Goal: Find contact information: Find contact information

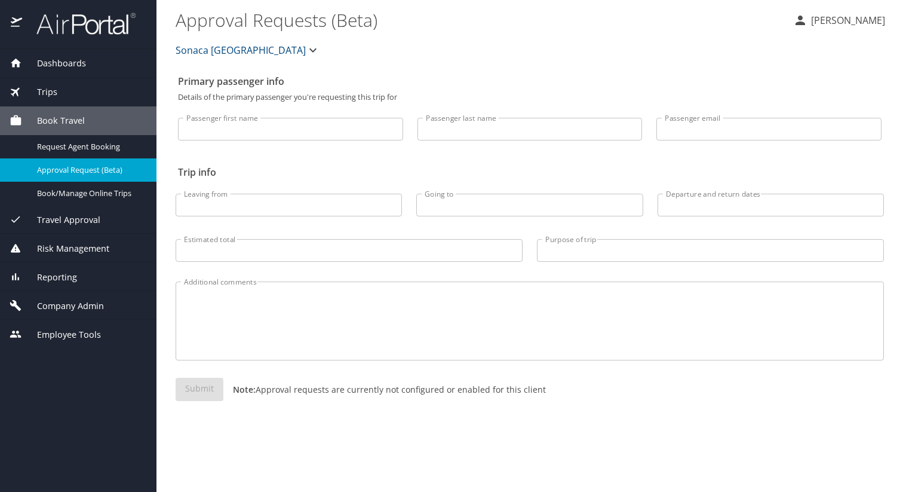
click at [195, 54] on span "Sonaca [GEOGRAPHIC_DATA]" at bounding box center [241, 50] width 130 height 17
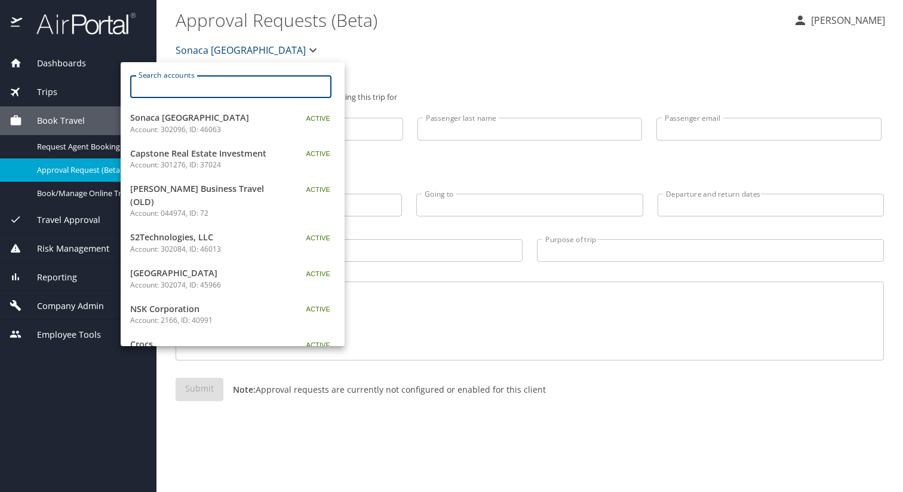
click at [195, 76] on input "Search accounts" at bounding box center [235, 86] width 194 height 23
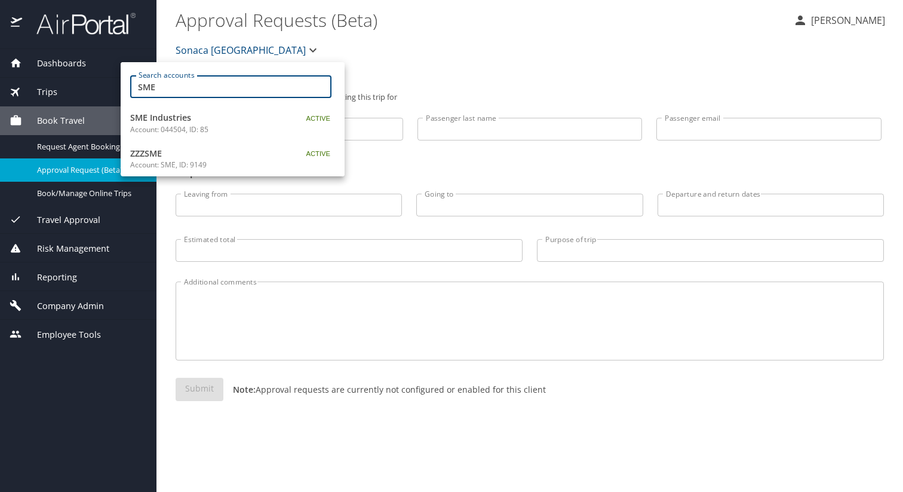
type input "SME"
click at [210, 127] on p "Account: 044504, ID: 85" at bounding box center [204, 129] width 149 height 11
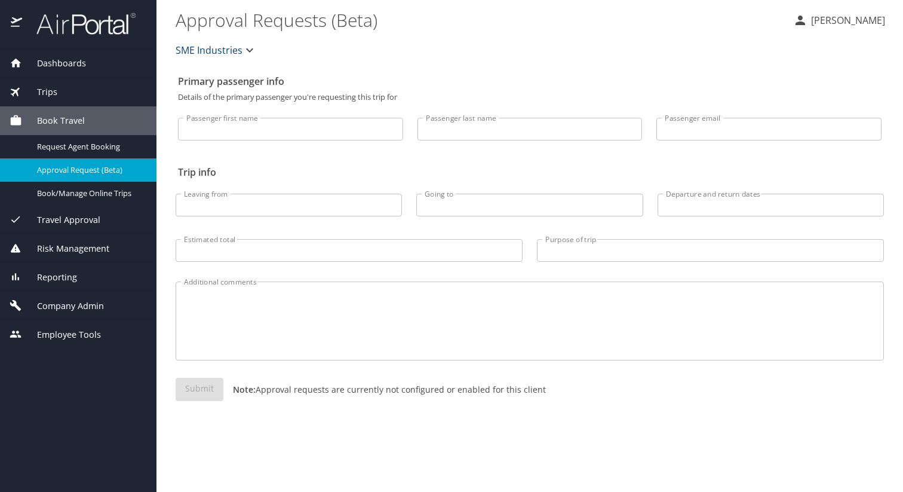
click at [102, 300] on span "Company Admin" at bounding box center [63, 305] width 82 height 13
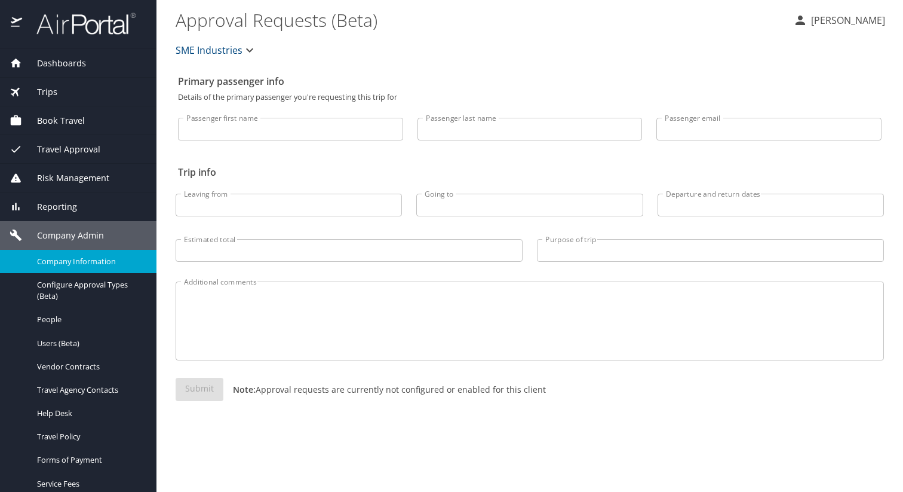
click at [102, 256] on span "Company Information" at bounding box center [89, 261] width 105 height 11
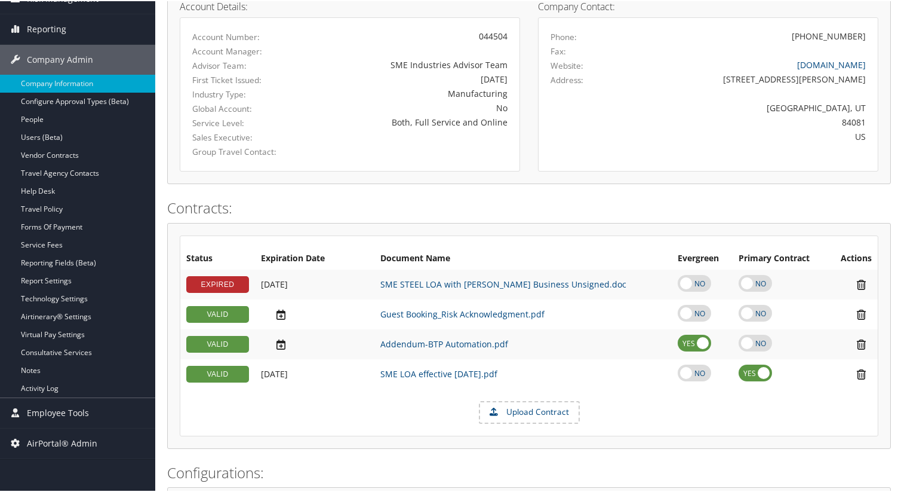
scroll to position [165, 0]
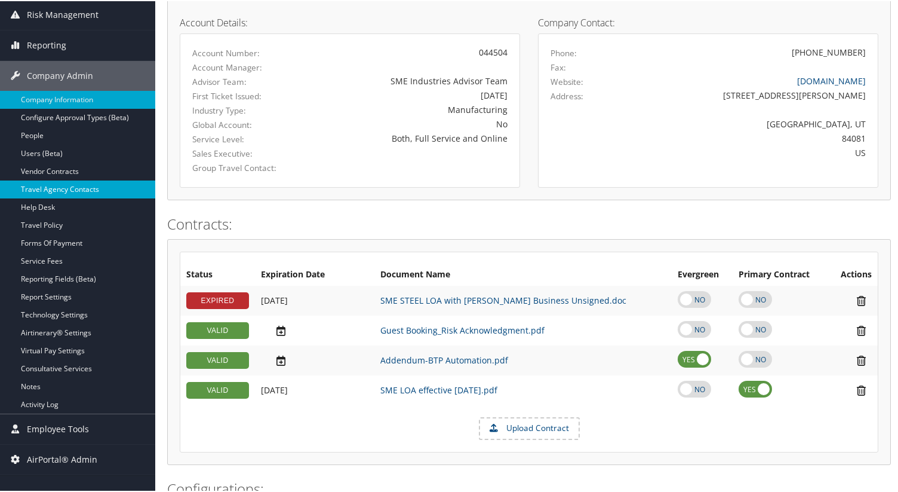
click at [73, 185] on link "Travel Agency Contacts" at bounding box center [77, 188] width 155 height 18
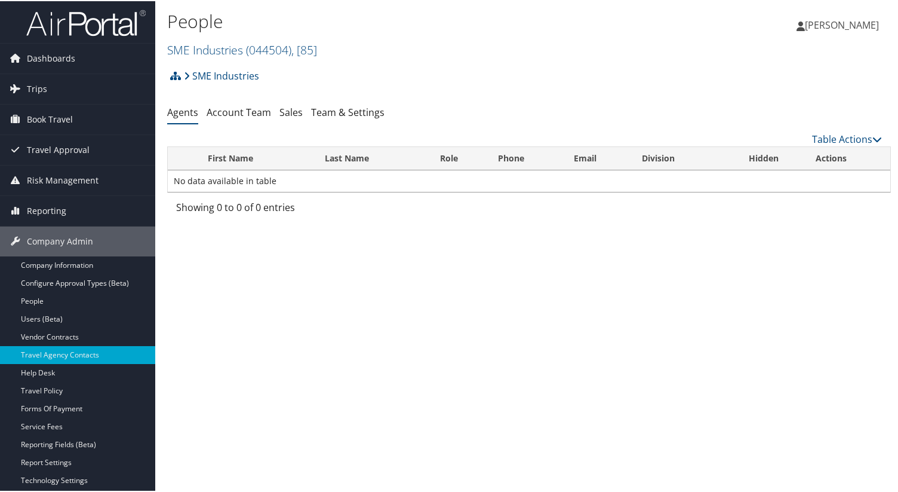
click at [225, 126] on div "SME Industries Account Structure SME Industries (044504) ACTIVE Create Child × …" at bounding box center [529, 141] width 724 height 157
click at [225, 115] on link "Account Team" at bounding box center [239, 111] width 65 height 13
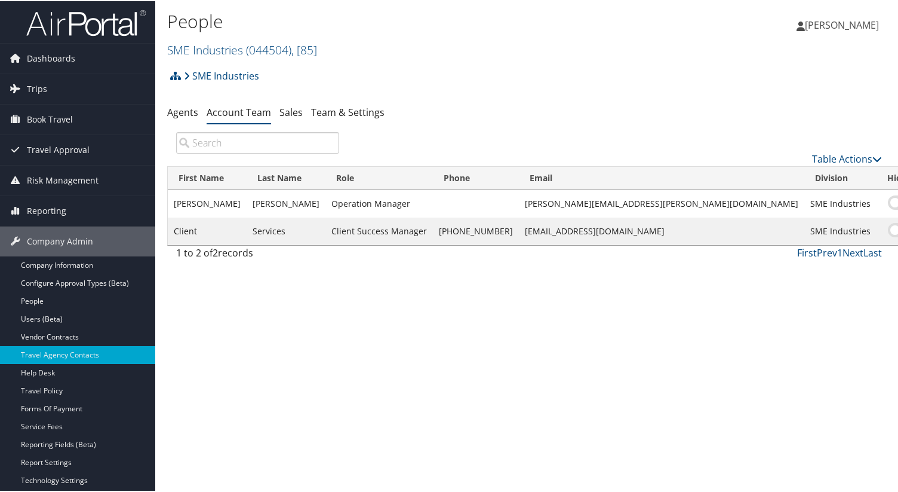
click at [285, 40] on h2 "SME Industries ( 044504 ) , [ 85 ]" at bounding box center [408, 48] width 483 height 20
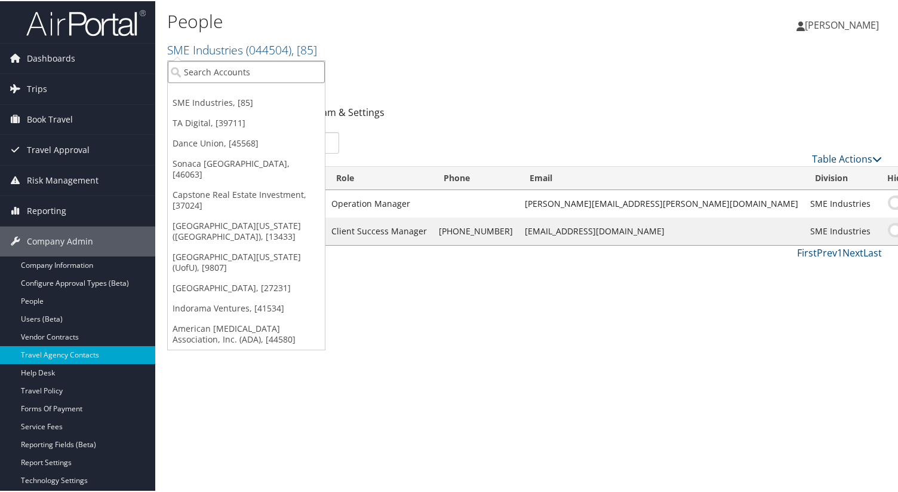
click at [236, 73] on input "search" at bounding box center [246, 71] width 157 height 22
type input "sonaca"
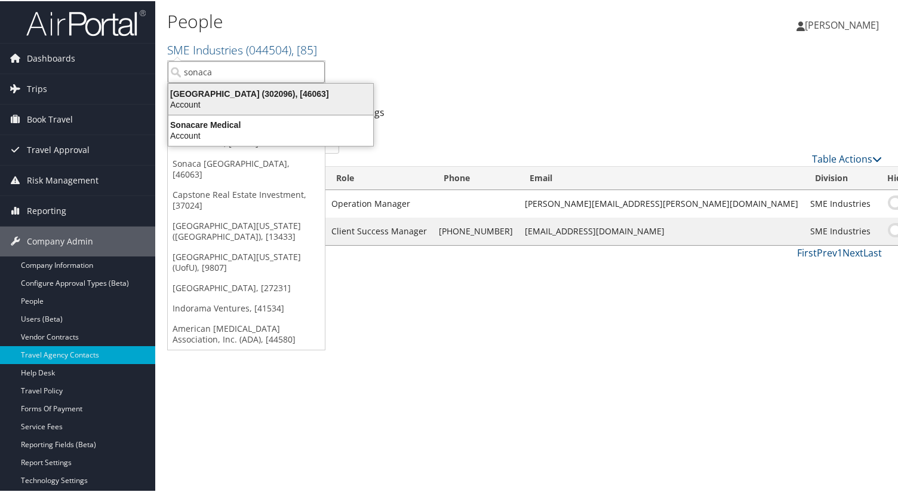
drag, startPoint x: 254, startPoint y: 81, endPoint x: 257, endPoint y: 88, distance: 8.1
click at [257, 88] on ul "sonaca SME Industries, [85] TA Digital, [39711] Dance Union, [45568] Sonaca Nor…" at bounding box center [246, 204] width 158 height 290
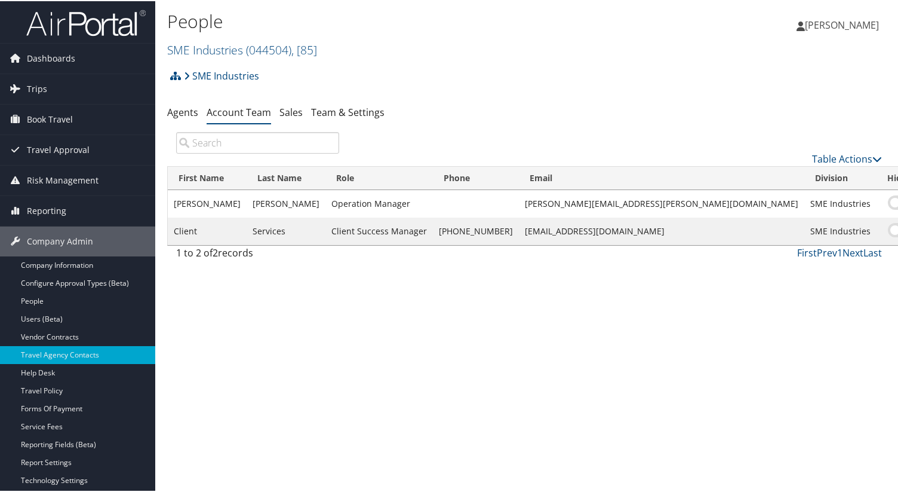
click at [257, 88] on div "SME Industries Account Structure SME Industries (044504) ACTIVE Create Child × …" at bounding box center [529, 79] width 724 height 32
click at [277, 40] on h2 "SME Industries ( 044504 ) , [ 85 ]" at bounding box center [408, 48] width 483 height 20
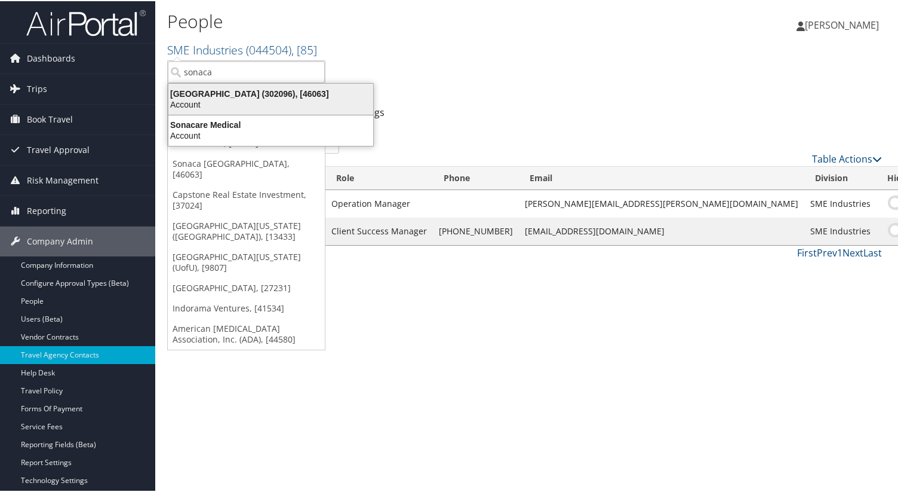
click at [278, 91] on div "Sonaca North America (302096), [46063]" at bounding box center [270, 92] width 219 height 11
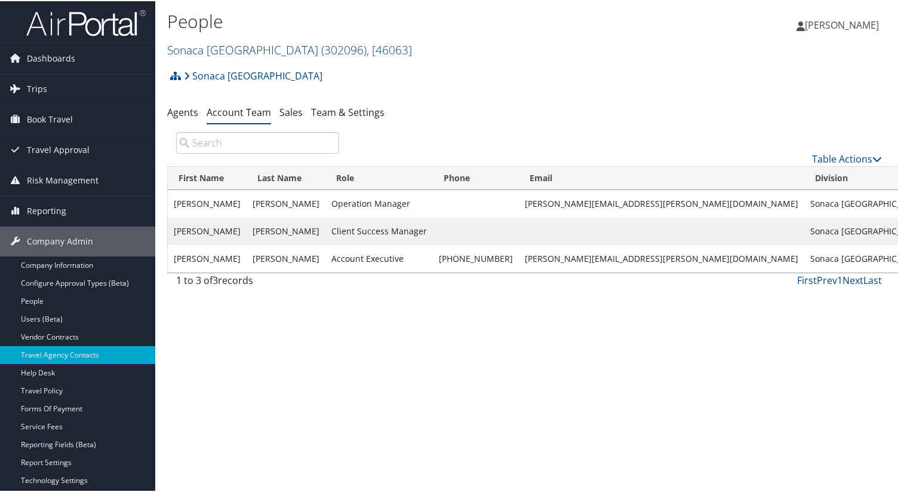
click at [223, 51] on link "Sonaca North America ( 302096 ) , [ 46063 ]" at bounding box center [289, 49] width 245 height 16
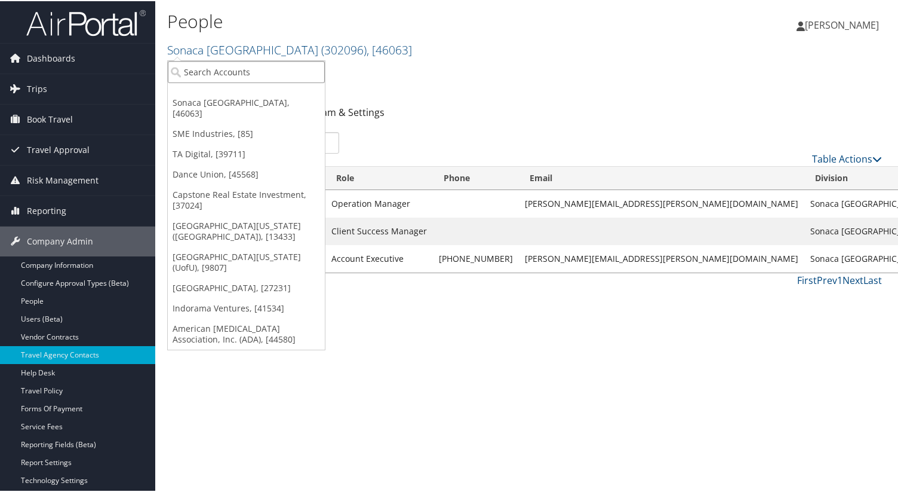
click at [225, 71] on input "search" at bounding box center [246, 71] width 157 height 22
type input "univeristy of denver"
click at [211, 72] on input "univeristy of denver" at bounding box center [246, 71] width 157 height 22
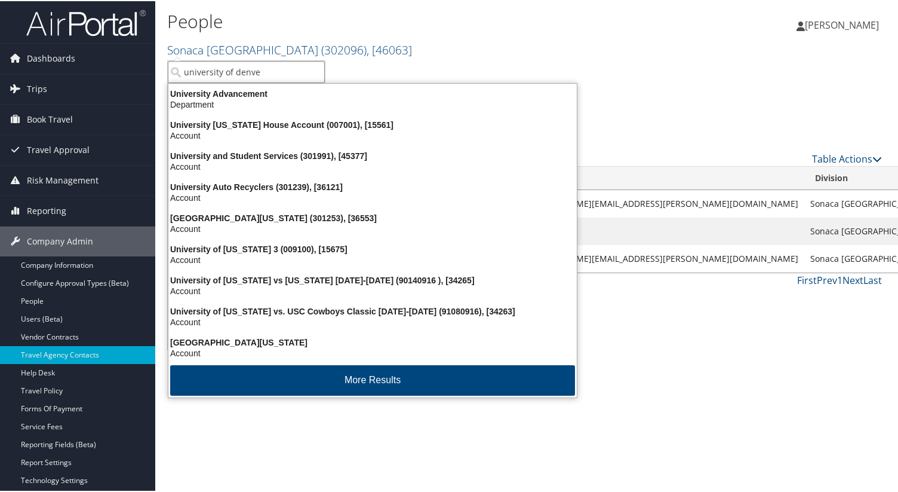
type input "university of denver"
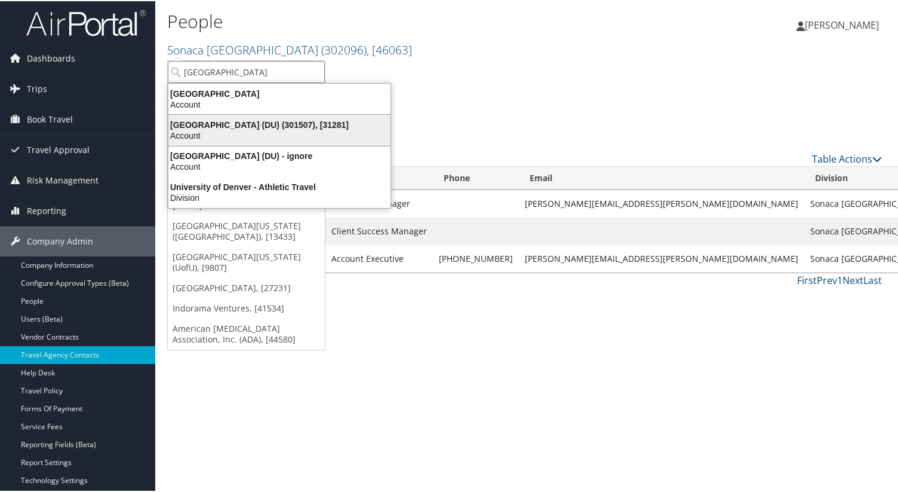
click at [271, 125] on div "University of Denver (DU) (301507), [31281]" at bounding box center [279, 123] width 237 height 11
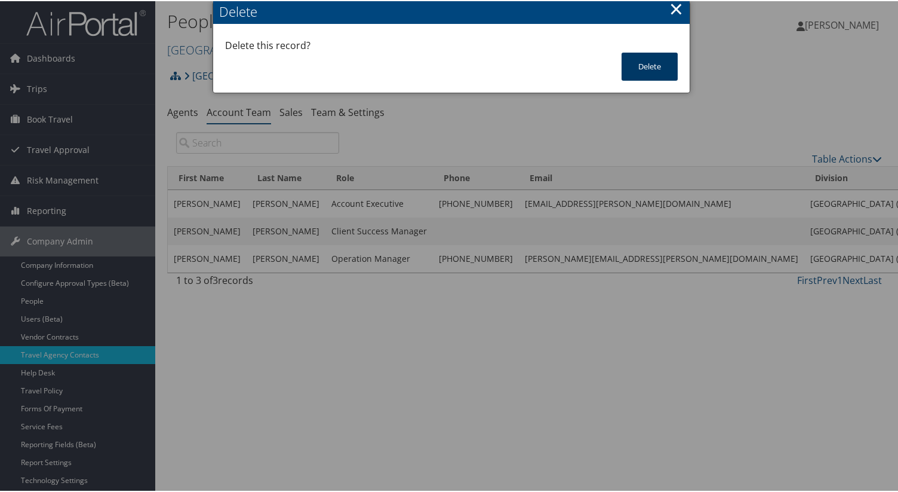
click at [622, 57] on button "Delete" at bounding box center [650, 65] width 56 height 28
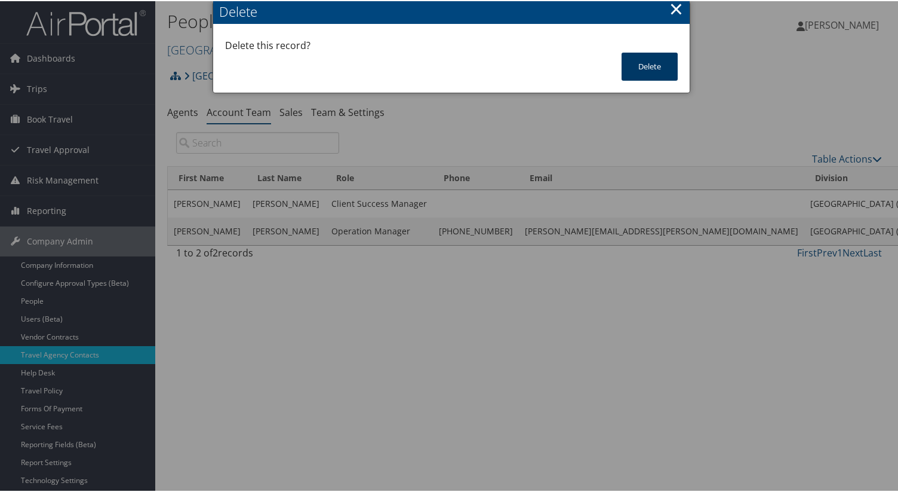
click at [661, 70] on button "Delete" at bounding box center [650, 65] width 56 height 28
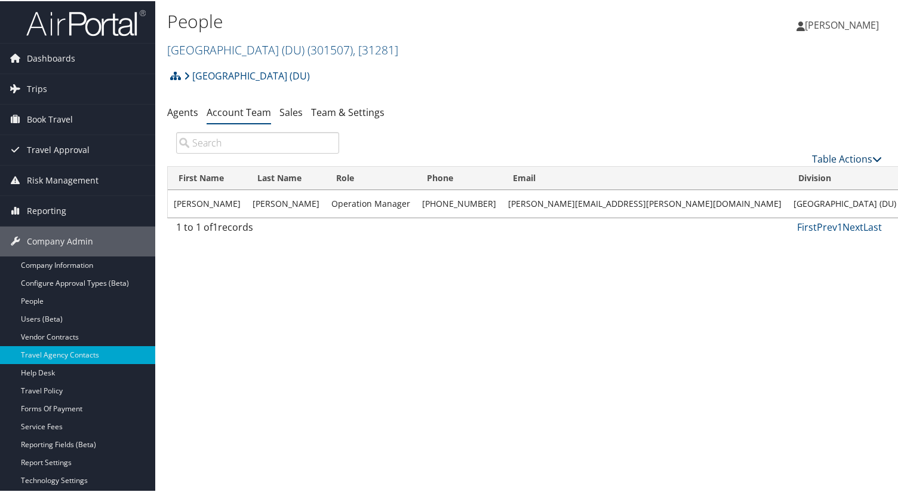
click at [856, 155] on link "Table Actions" at bounding box center [847, 157] width 70 height 13
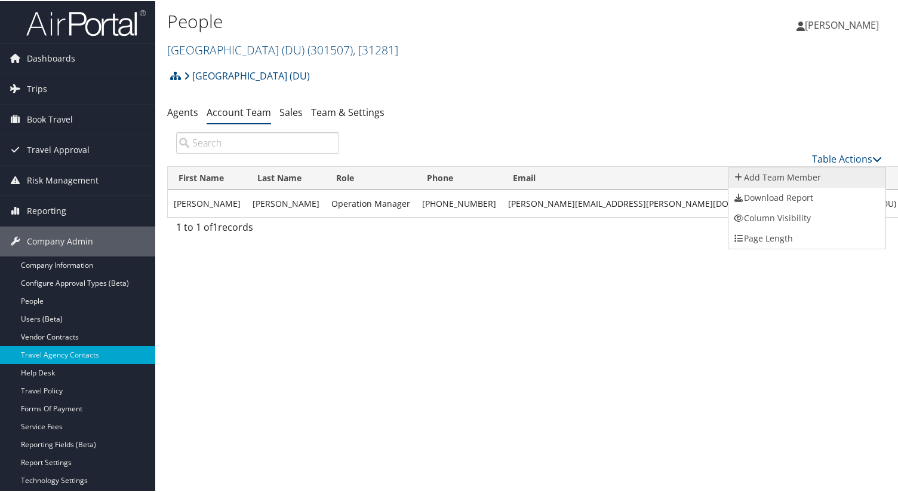
click at [806, 173] on link "Add Team Member" at bounding box center [807, 176] width 157 height 20
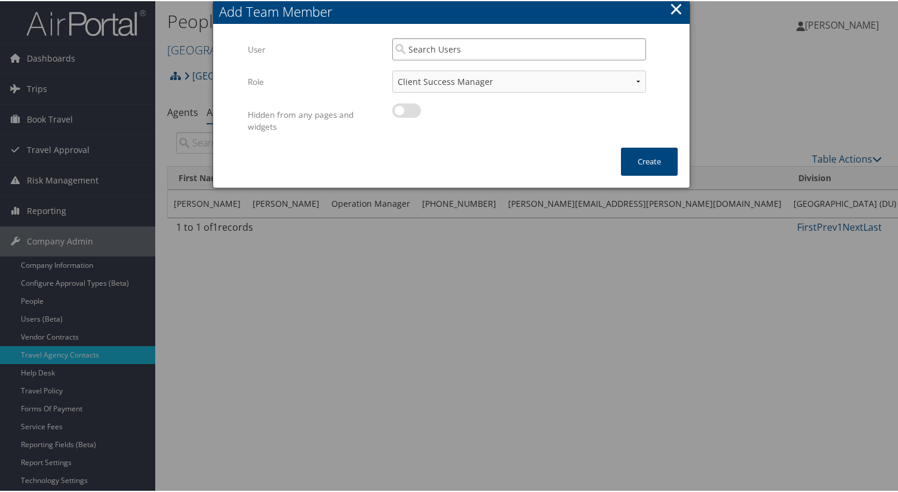
click at [442, 49] on input "search" at bounding box center [519, 48] width 254 height 22
type input "P"
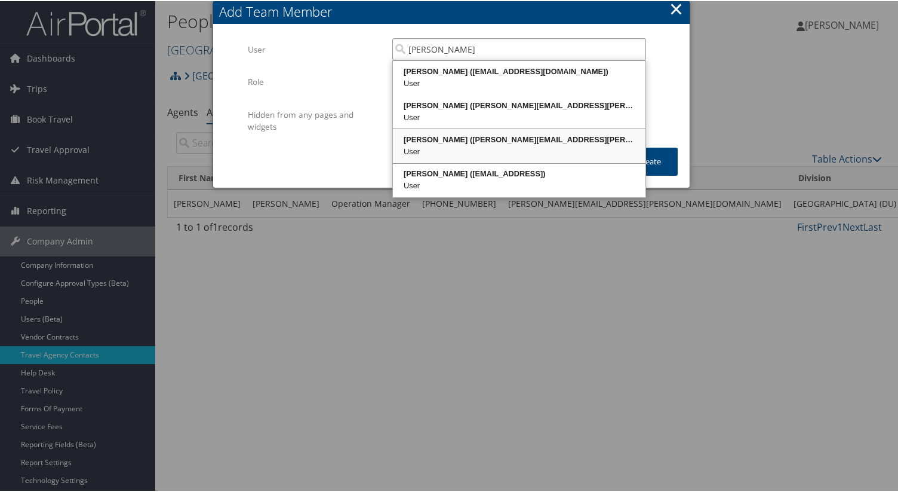
click at [465, 139] on div "Tiffany Soja (tiffany.soja@cbtravel.com)" at bounding box center [519, 139] width 249 height 12
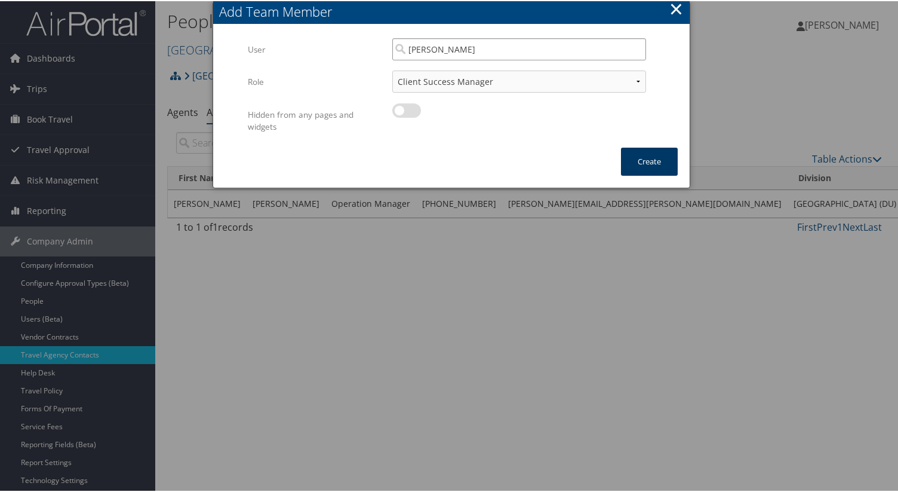
type input "Tiffany Soja"
click at [652, 165] on button "Create" at bounding box center [649, 160] width 57 height 28
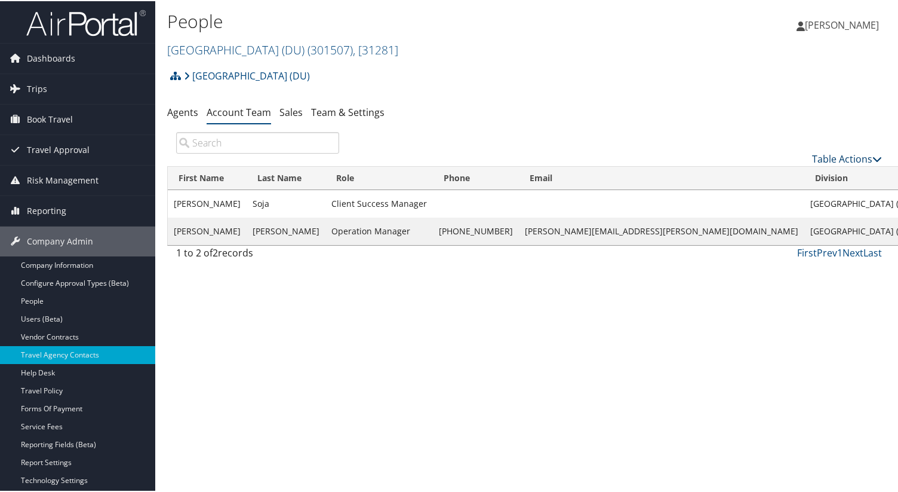
click at [845, 161] on link "Table Actions" at bounding box center [847, 157] width 70 height 13
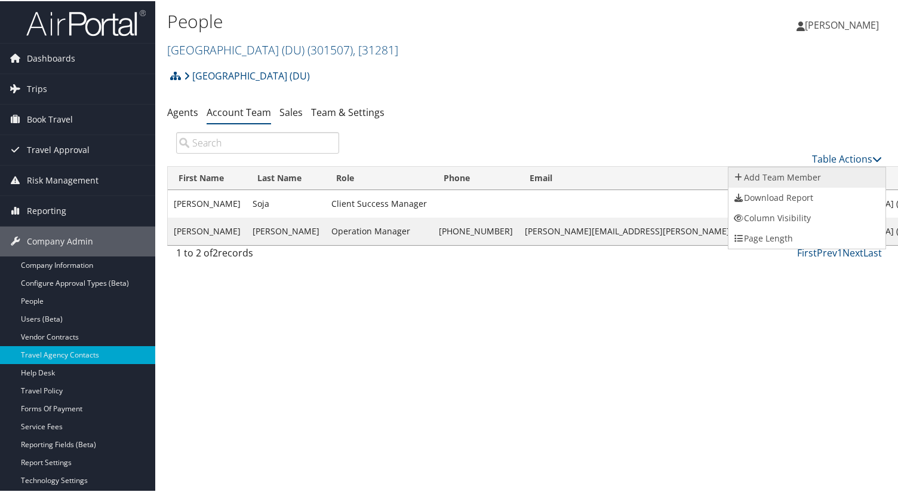
click at [829, 178] on link "Add Team Member" at bounding box center [807, 176] width 157 height 20
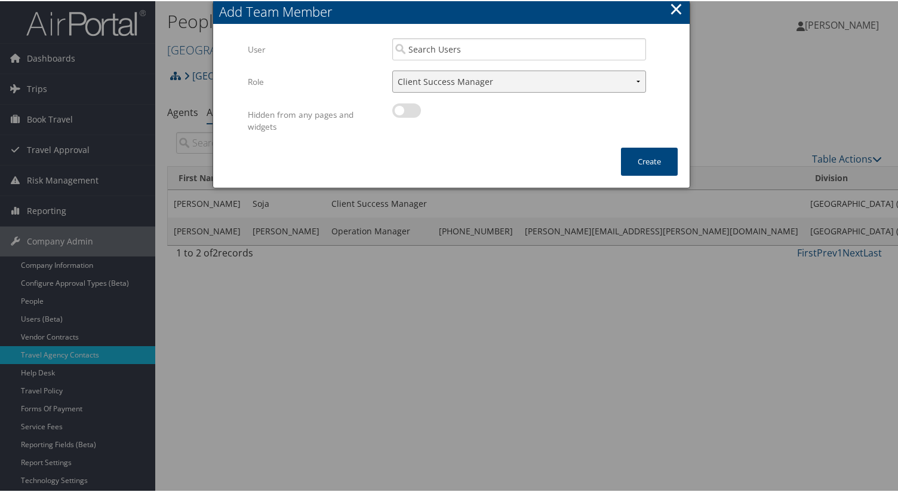
click at [509, 79] on select "Client Success Manager Account Executive Operations Manager" at bounding box center [519, 80] width 254 height 22
click at [502, 44] on input "search" at bounding box center [519, 48] width 254 height 22
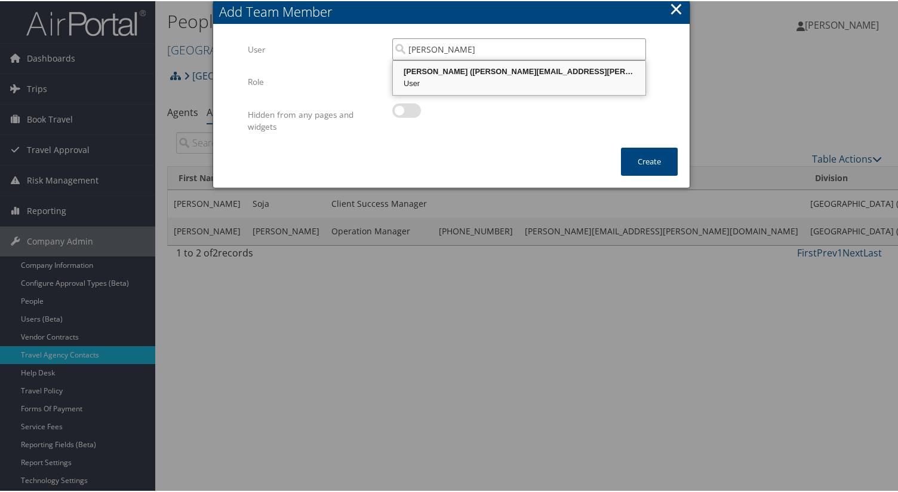
click at [494, 73] on div "Pamela Rex (pam.rex@cbtravel.com)" at bounding box center [519, 71] width 249 height 12
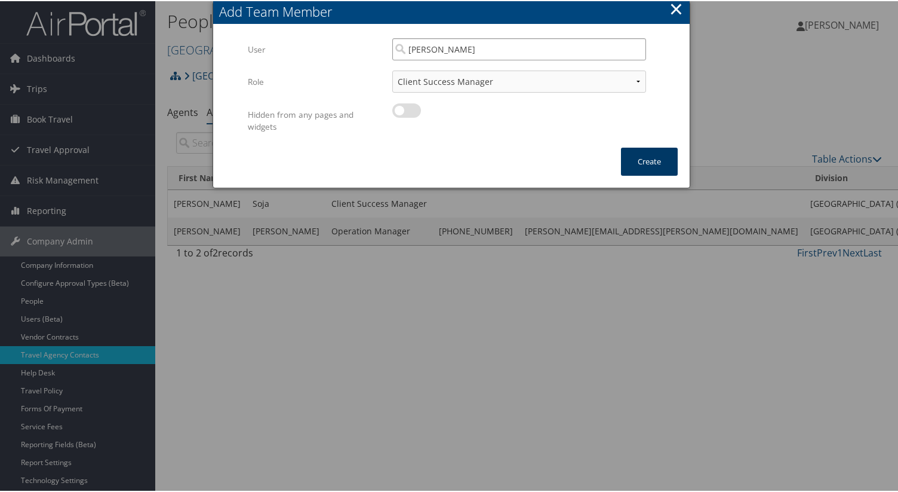
type input "Pamela Rex"
click at [649, 168] on button "Create" at bounding box center [649, 160] width 57 height 28
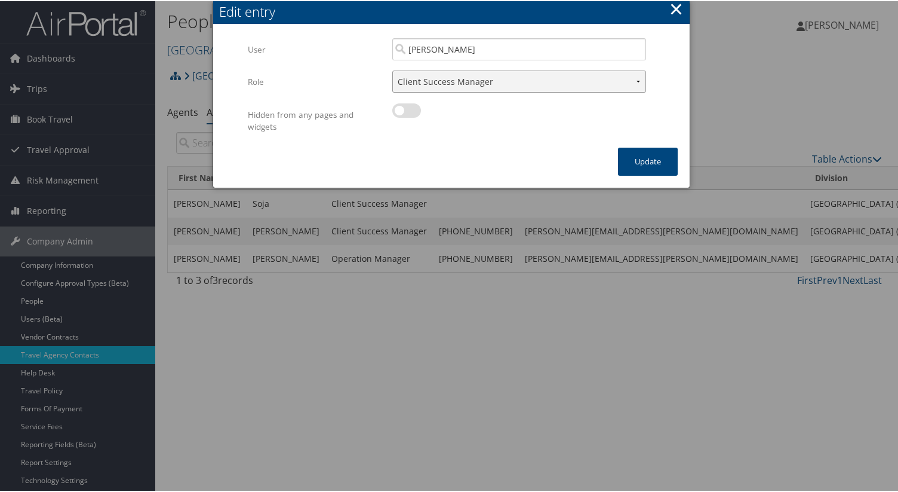
click at [488, 89] on select "Client Success Manager Account Executive Operations Manager" at bounding box center [519, 80] width 254 height 22
select select "AE"
click at [392, 69] on select "Client Success Manager Account Executive Operations Manager" at bounding box center [519, 80] width 254 height 22
click at [641, 158] on button "Update" at bounding box center [648, 160] width 60 height 28
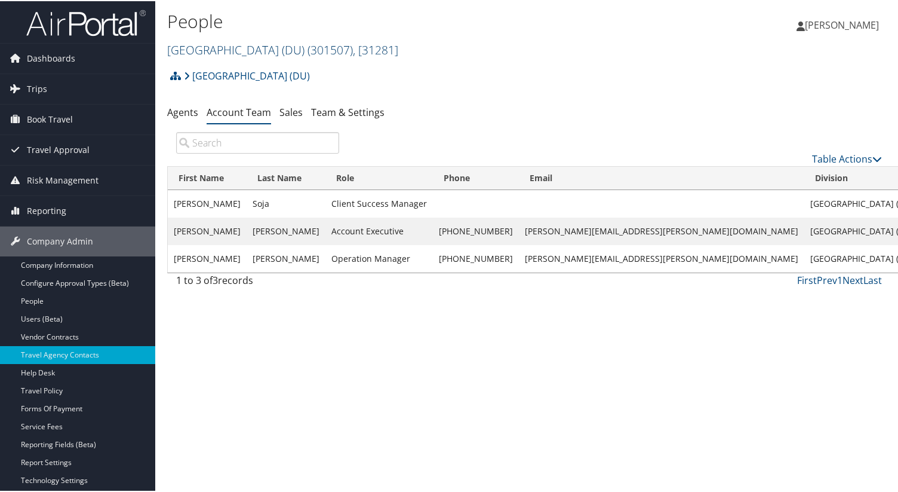
click at [261, 49] on link "University of Denver (DU) ( 301507 ) , [ 31281 ]" at bounding box center [282, 49] width 231 height 16
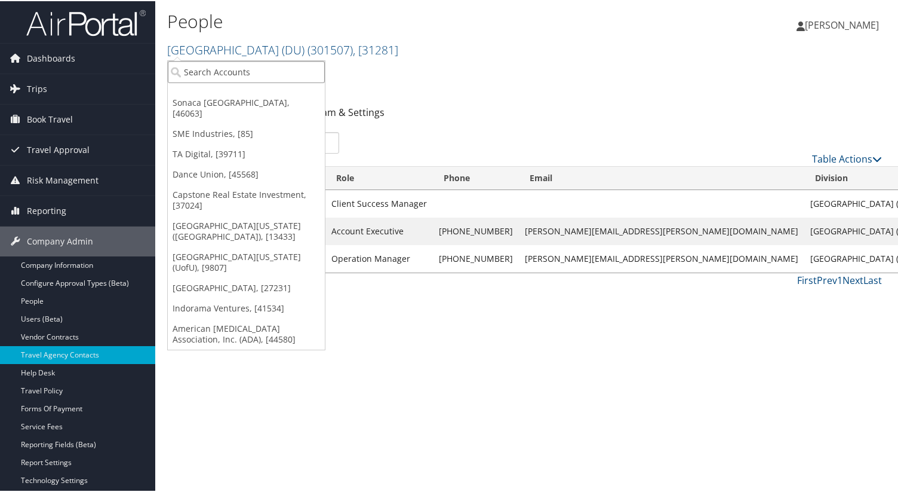
click at [265, 69] on input "search" at bounding box center [246, 71] width 157 height 22
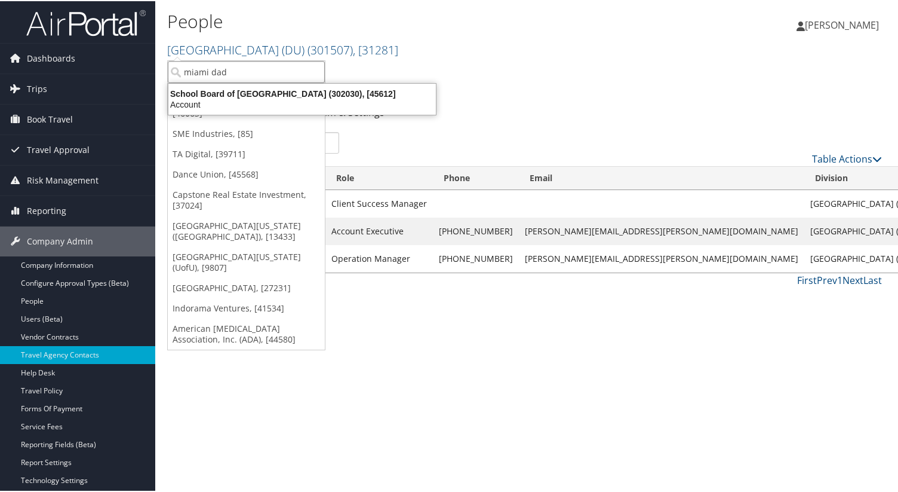
type input "miami dad"
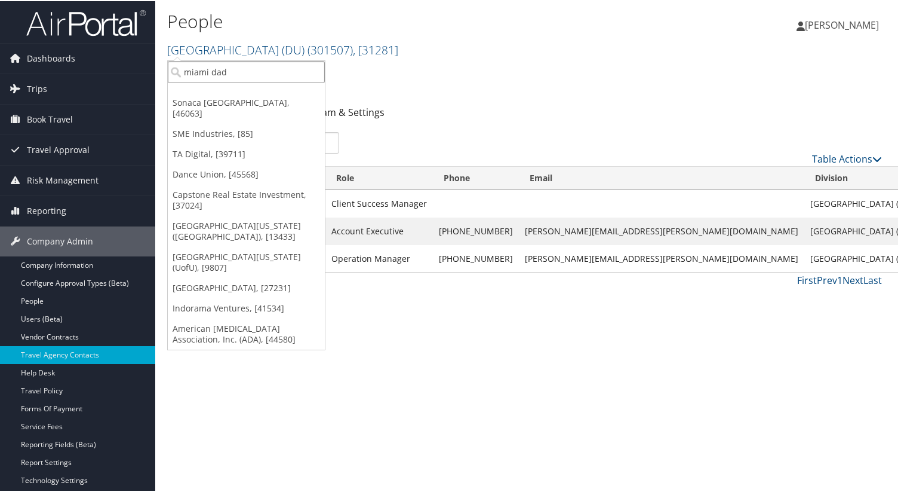
click at [251, 71] on input "miami dad" at bounding box center [246, 71] width 157 height 22
type input "e"
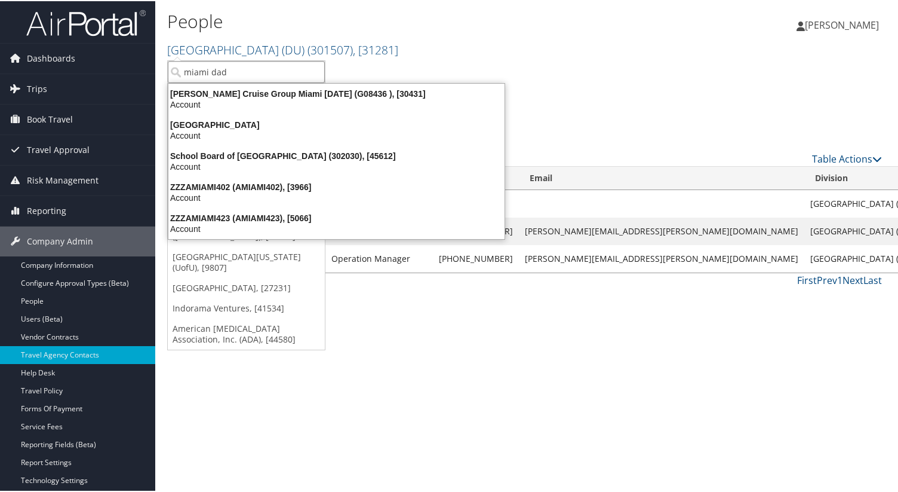
type input "miami dade"
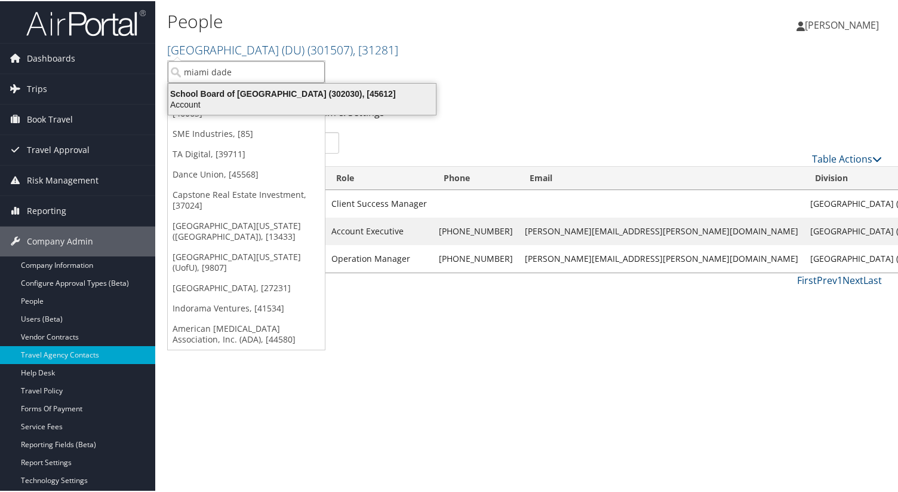
click at [256, 97] on div "School Board of Miami Dade County (302030), [45612]" at bounding box center [302, 92] width 282 height 11
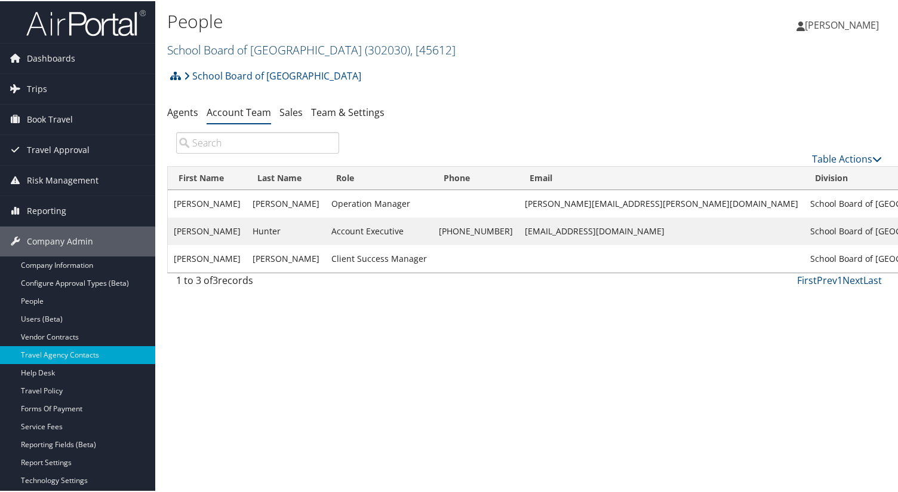
click at [251, 56] on link "School Board of [GEOGRAPHIC_DATA] ( 302030 ) , [ 45612 ]" at bounding box center [311, 49] width 288 height 16
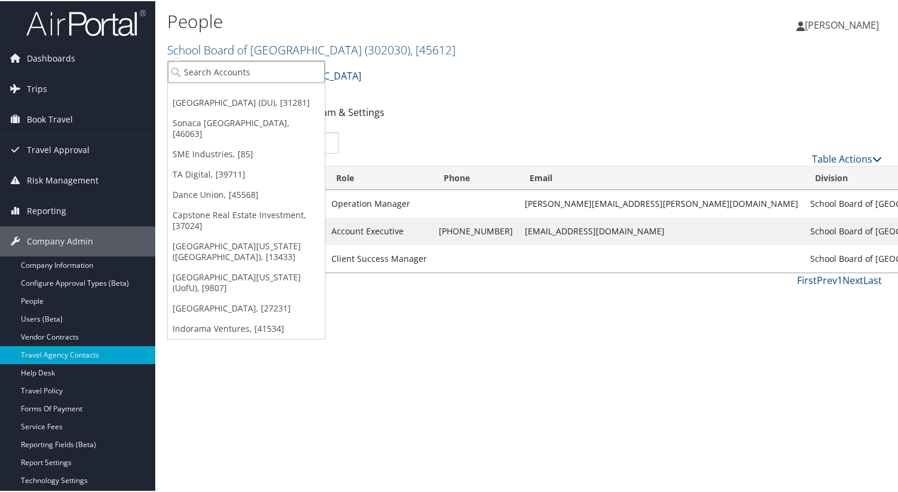
click at [248, 80] on input "search" at bounding box center [246, 71] width 157 height 22
paste input "Telamon"
type input "Telamon"
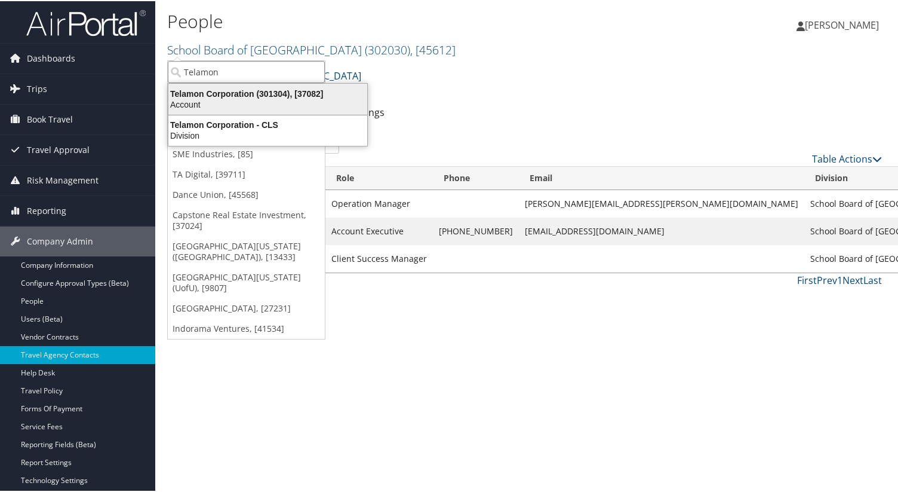
click at [263, 94] on div "Telamon Corporation (301304), [37082]" at bounding box center [267, 92] width 213 height 11
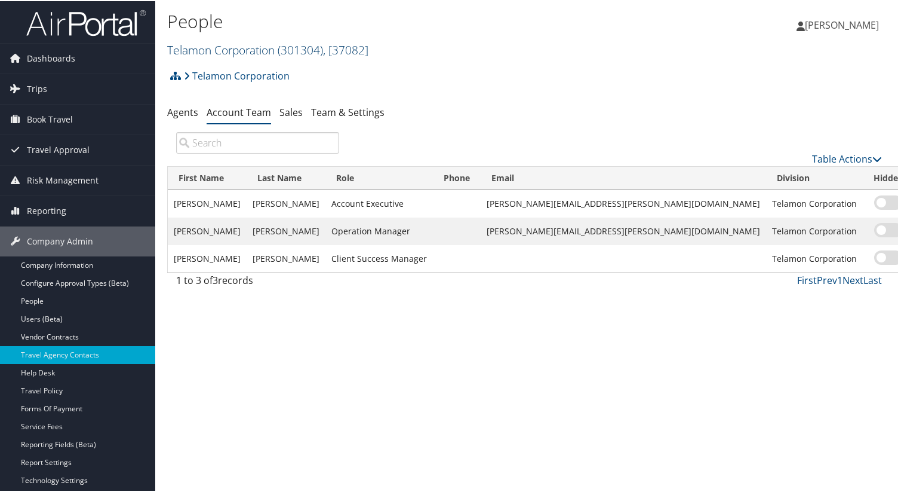
click at [254, 52] on link "Telamon Corporation ( 301304 ) , [ 37082 ]" at bounding box center [267, 49] width 201 height 16
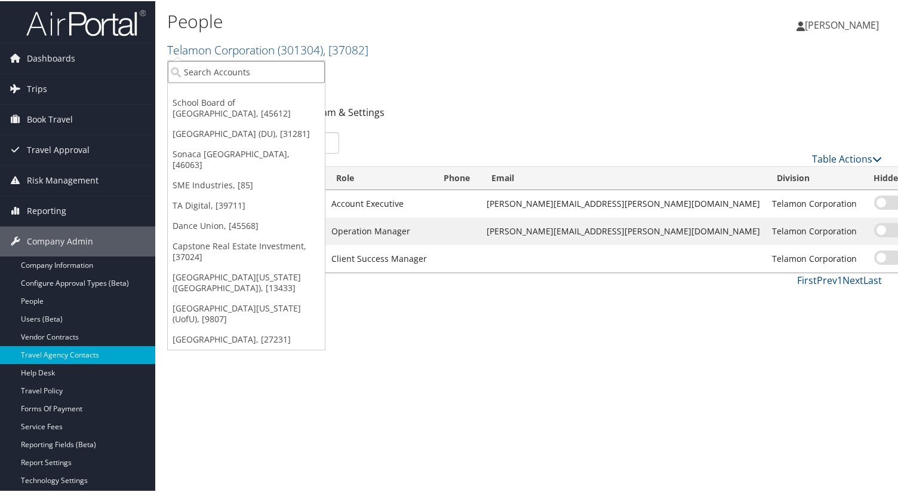
click at [254, 70] on input "search" at bounding box center [246, 71] width 157 height 22
paste input "Sovos"
type input "Sovos"
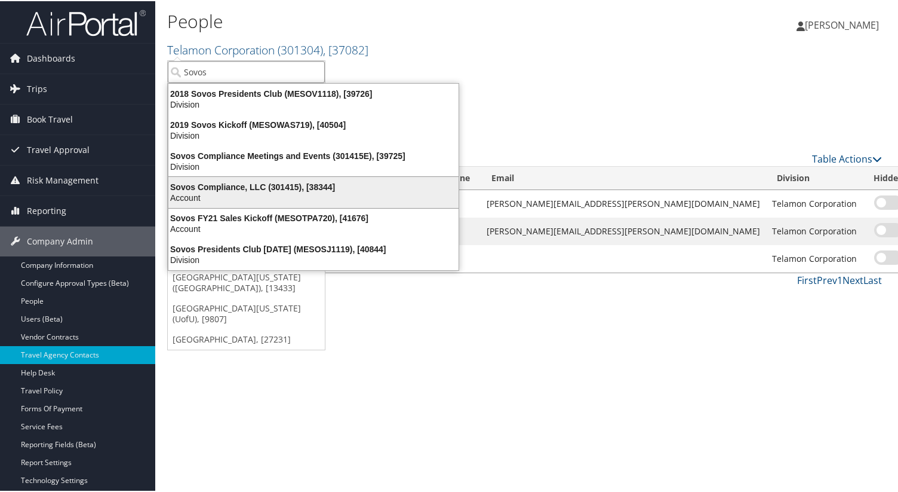
click at [261, 180] on div "Sovos Compliance, LLC (301415), [38344]" at bounding box center [313, 185] width 305 height 11
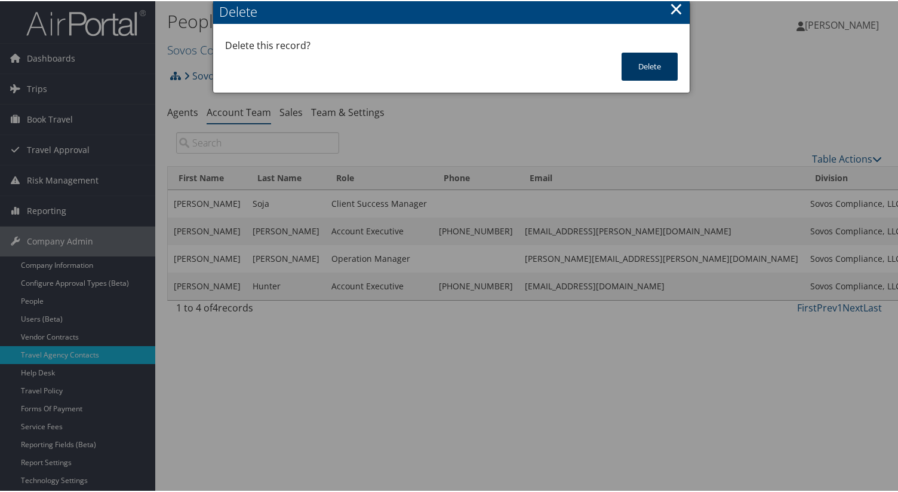
click at [629, 65] on button "Delete" at bounding box center [650, 65] width 56 height 28
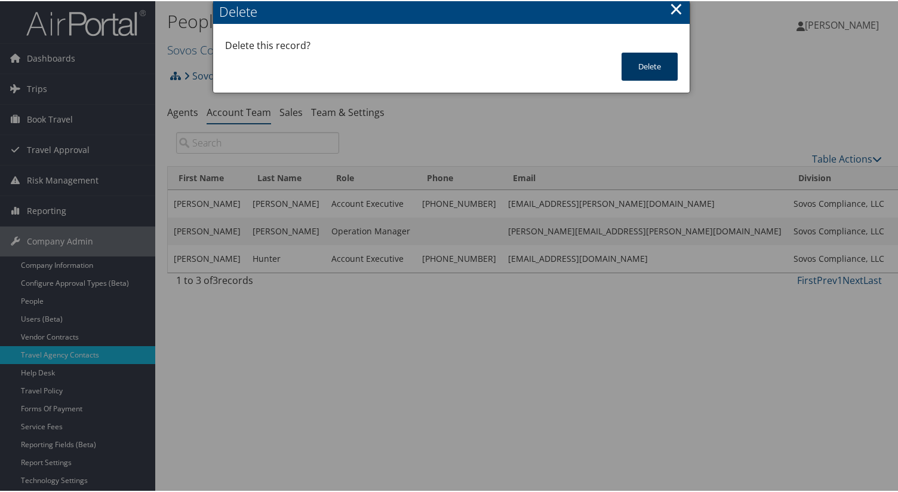
click at [656, 75] on button "Delete" at bounding box center [650, 65] width 56 height 28
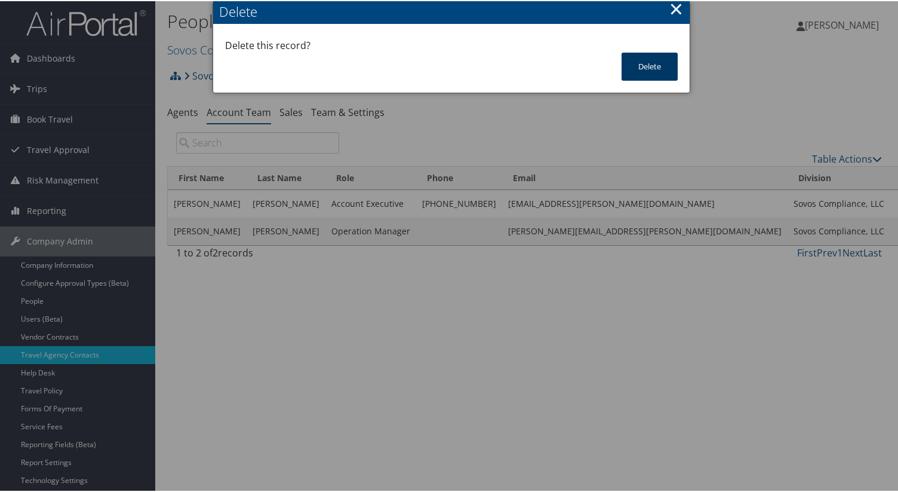
click at [647, 59] on button "Delete" at bounding box center [650, 65] width 56 height 28
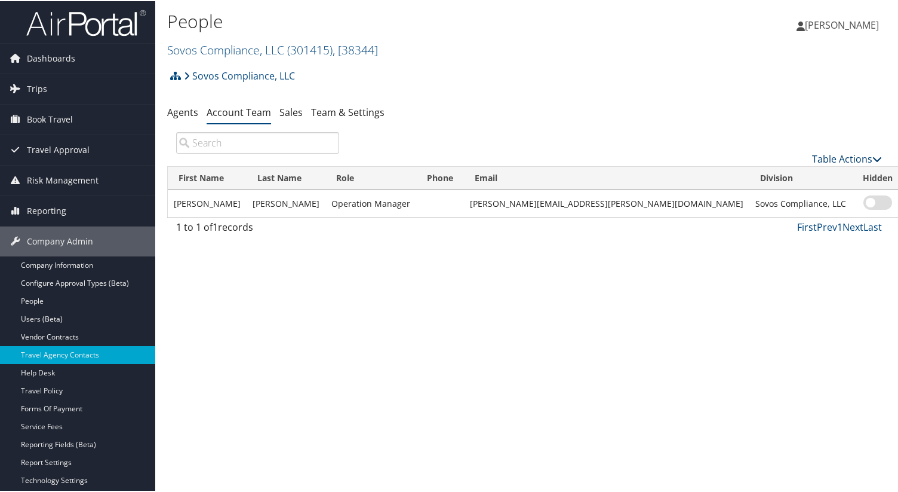
click at [826, 153] on link "Table Actions" at bounding box center [847, 157] width 70 height 13
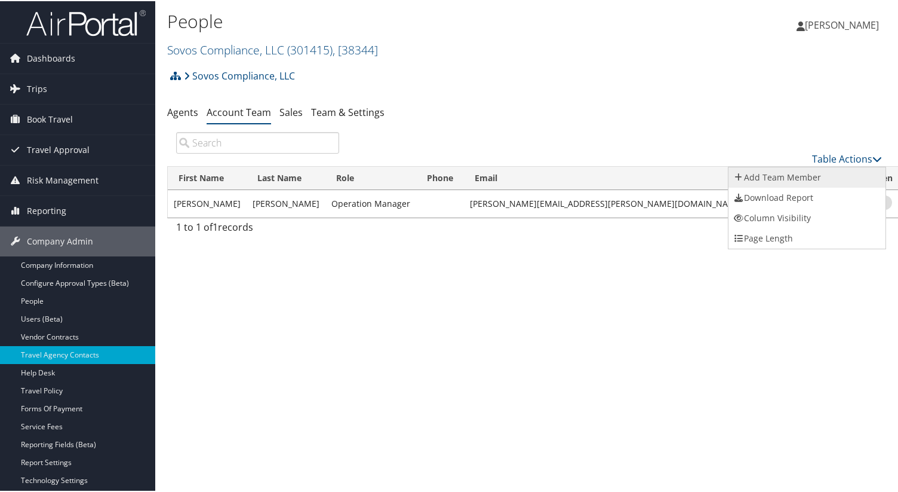
click at [807, 179] on link "Add Team Member" at bounding box center [807, 176] width 157 height 20
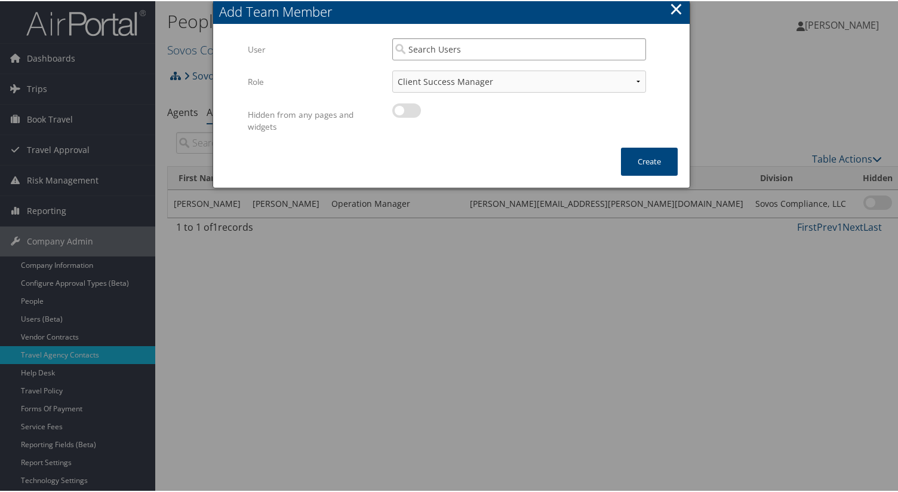
click at [469, 49] on input "search" at bounding box center [519, 48] width 254 height 22
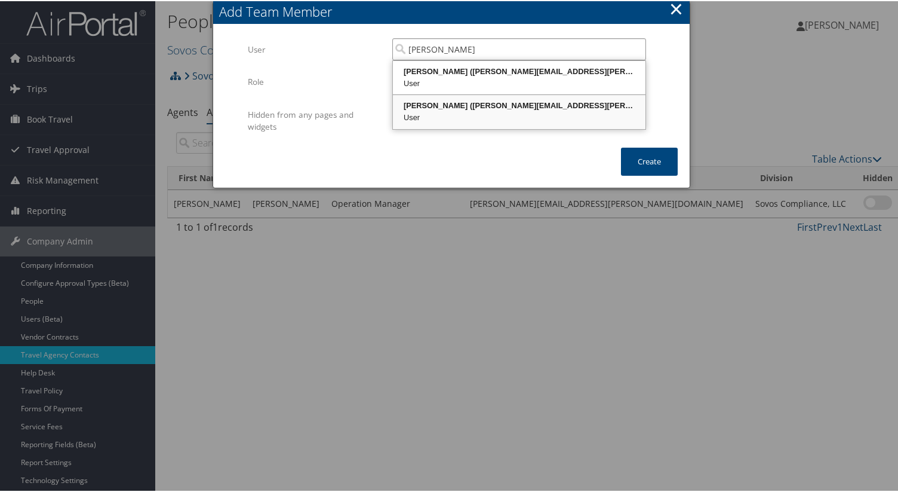
click at [492, 109] on div "Lesley Hogg (lesley.hogg@cbtravel.com)" at bounding box center [519, 105] width 249 height 12
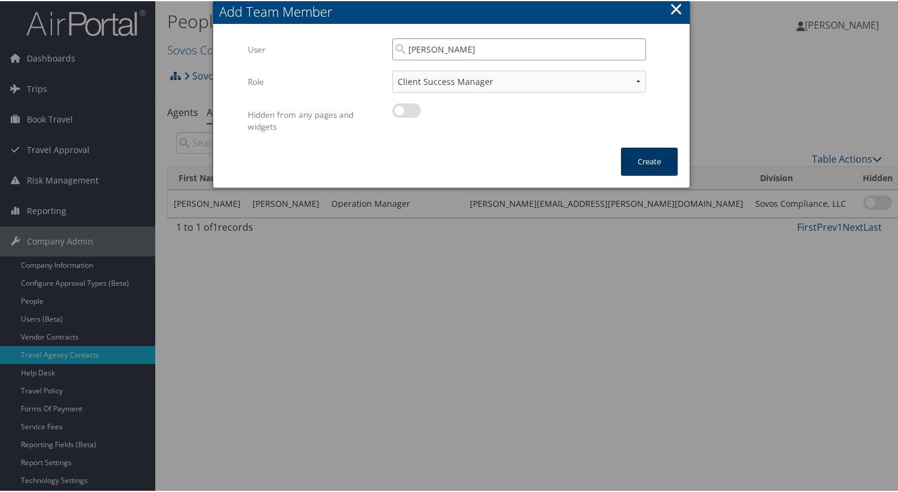
type input "Lesley Hogg"
click at [665, 168] on button "Create" at bounding box center [649, 160] width 57 height 28
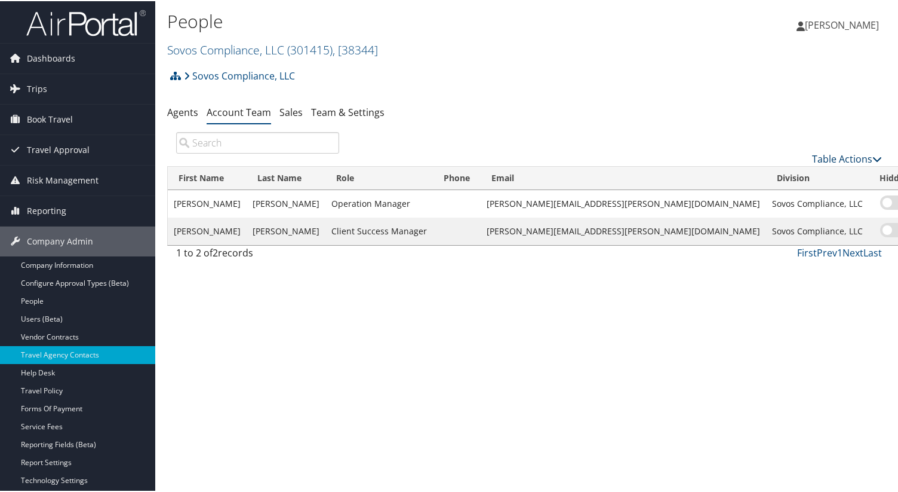
click at [853, 157] on link "Table Actions" at bounding box center [847, 157] width 70 height 13
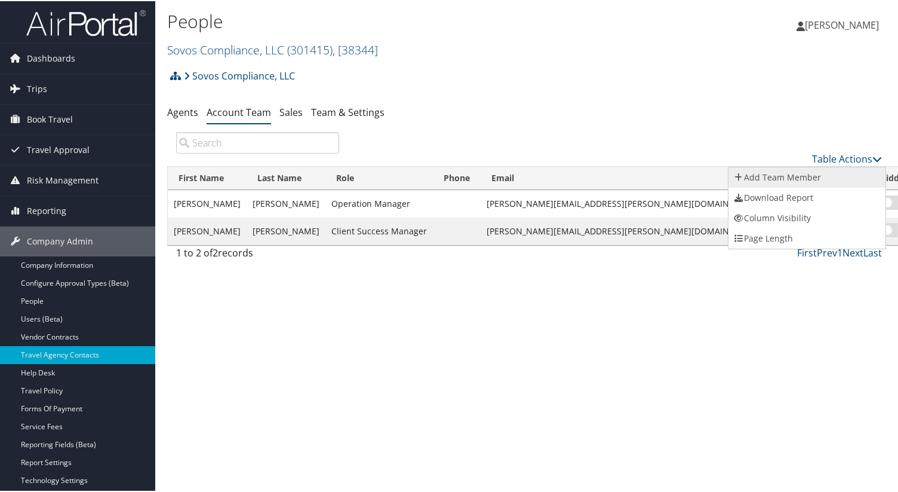
click at [812, 177] on link "Add Team Member" at bounding box center [807, 176] width 157 height 20
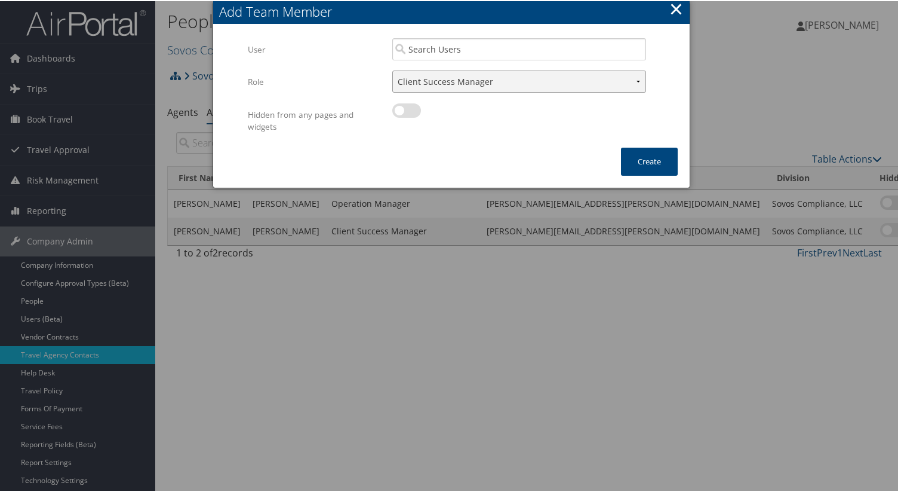
click at [452, 79] on select "Client Success Manager Account Executive Operations Manager" at bounding box center [519, 80] width 254 height 22
select select "AE"
click at [392, 69] on select "Client Success Manager Account Executive Operations Manager" at bounding box center [519, 80] width 254 height 22
click at [425, 56] on input "search" at bounding box center [519, 48] width 254 height 22
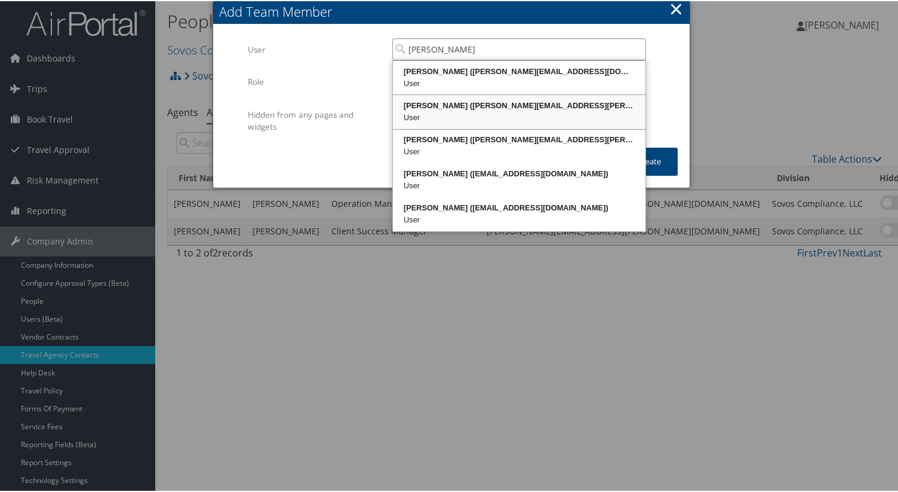
click at [469, 112] on div "User" at bounding box center [519, 116] width 249 height 12
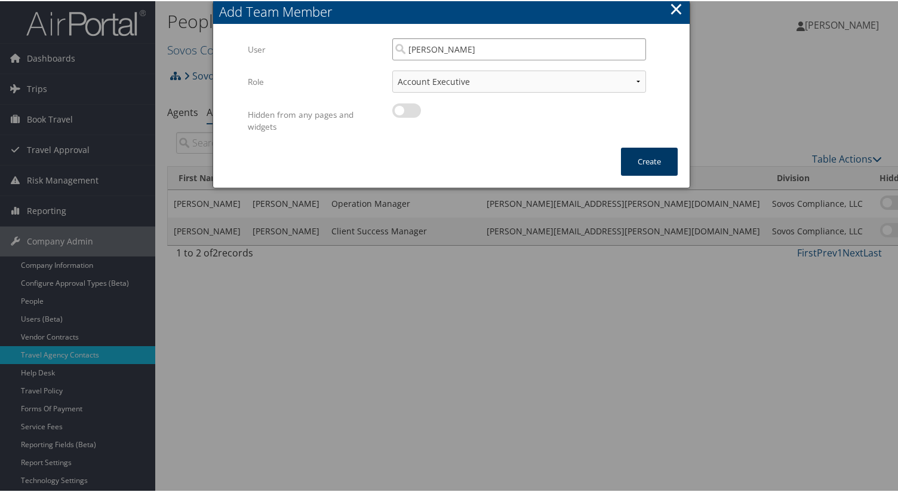
type input "Byron Ruffin"
click at [640, 163] on button "Create" at bounding box center [649, 160] width 57 height 28
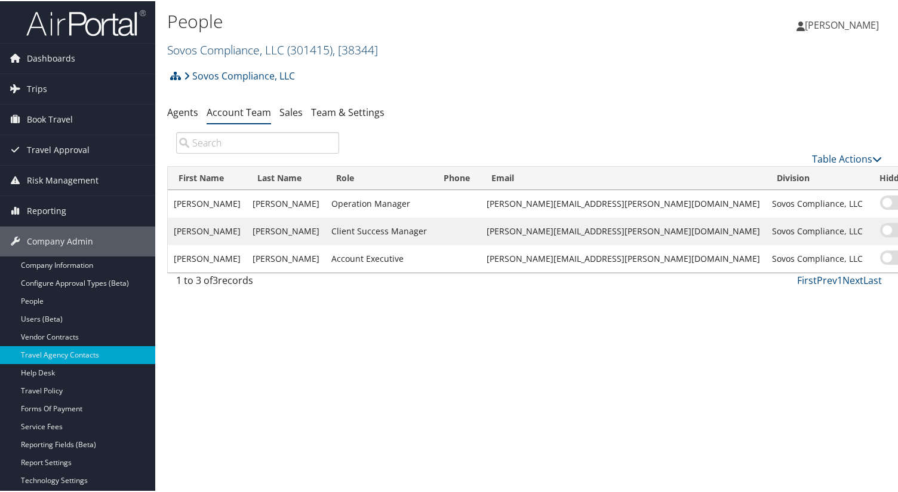
click at [271, 48] on link "Sovos Compliance, LLC ( 301415 ) , [ 38344 ]" at bounding box center [272, 49] width 211 height 16
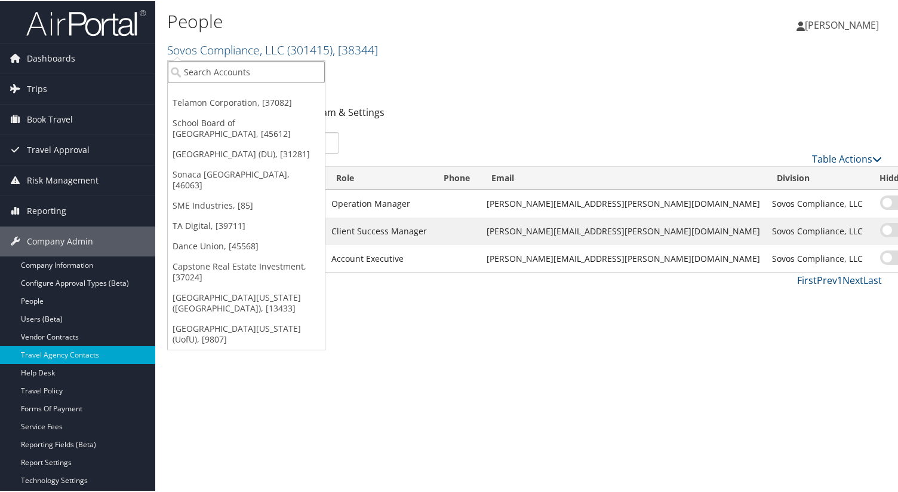
click at [271, 72] on input "search" at bounding box center [246, 71] width 157 height 22
type input "savannah"
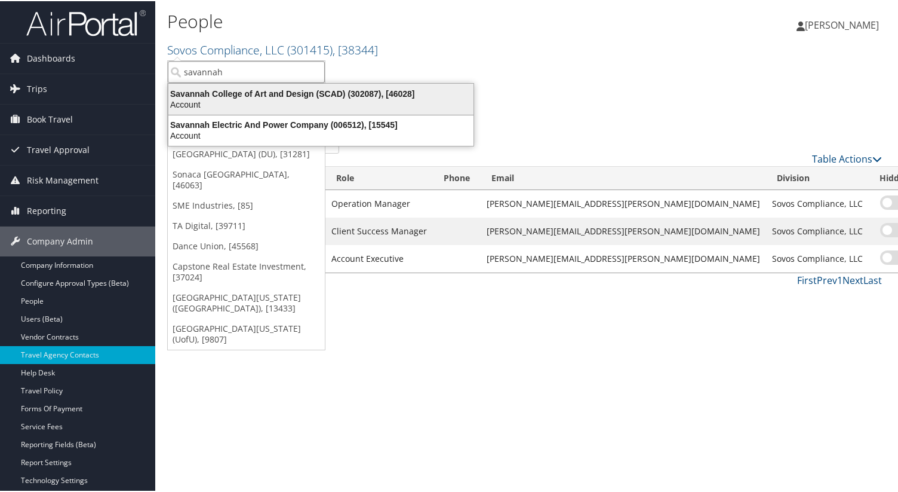
click at [272, 105] on div "Account" at bounding box center [321, 103] width 320 height 11
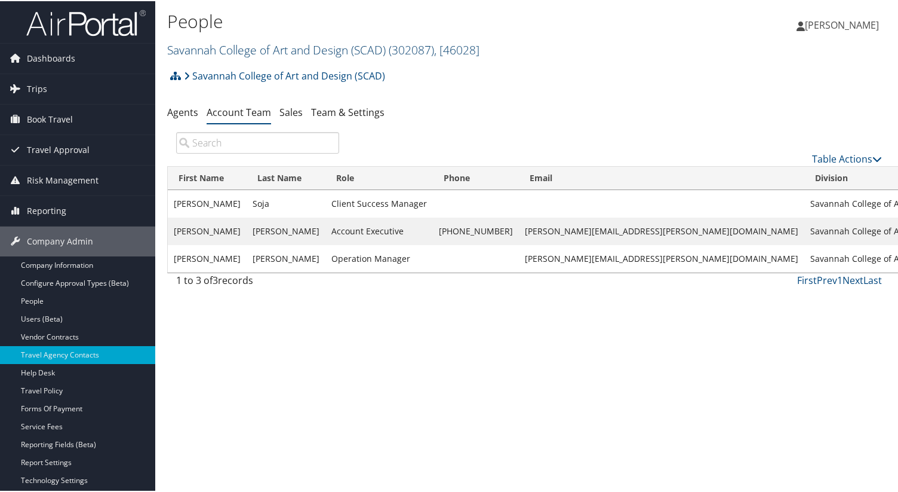
click at [248, 42] on link "Savannah College of Art and Design (SCAD) ( 302087 ) , [ 46028 ]" at bounding box center [323, 49] width 312 height 16
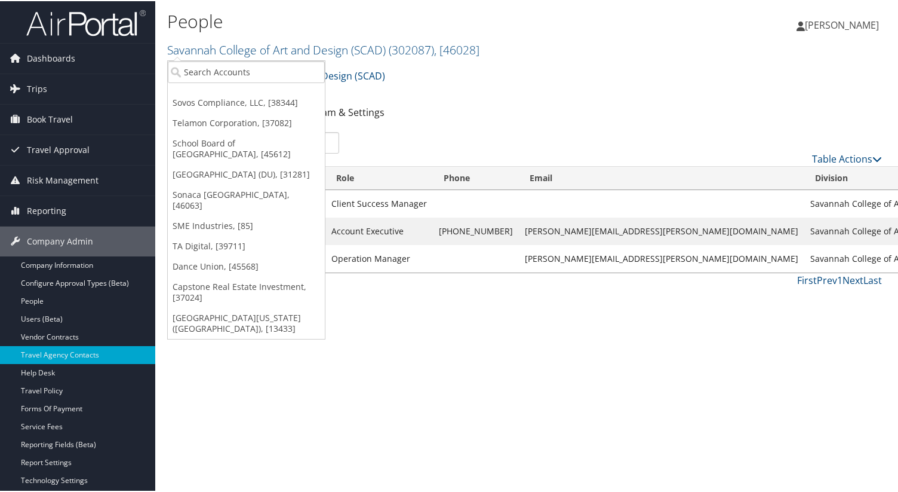
click at [480, 140] on div "Table Actions" at bounding box center [619, 148] width 543 height 34
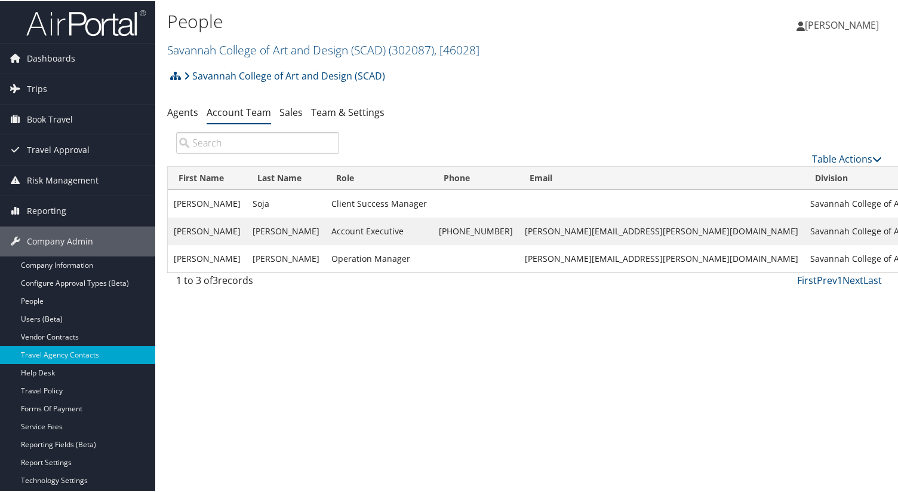
click at [208, 62] on div "People Savannah College of Art and Design (SCAD) ( 302087 ) , [ 46028 ] Sovos C…" at bounding box center [408, 34] width 483 height 57
click at [207, 60] on div "People Savannah College of Art and Design (SCAD) ( 302087 ) , [ 46028 ] Sovos C…" at bounding box center [408, 34] width 483 height 57
click at [207, 53] on link "Savannah College of Art and Design (SCAD) ( 302087 ) , [ 46028 ]" at bounding box center [323, 49] width 312 height 16
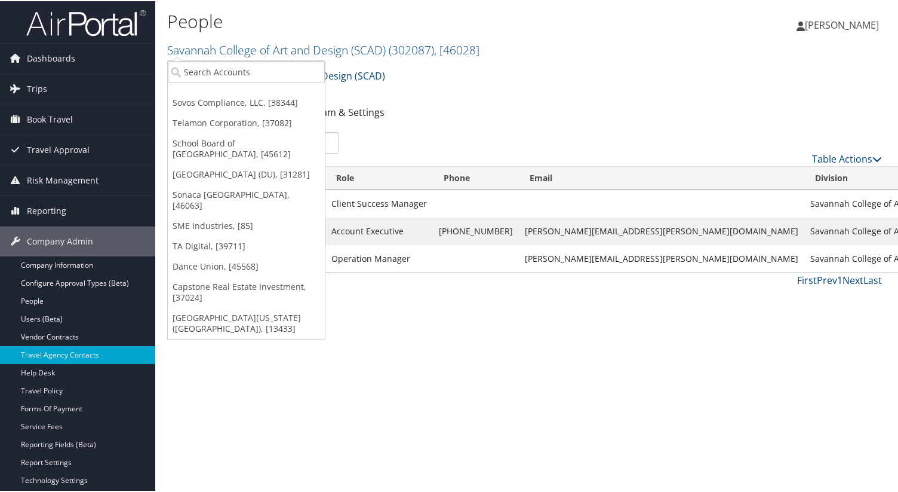
click at [208, 59] on div "People Savannah College of Art and Design (SCAD) ( 302087 ) , [ 46028 ] Sovos C…" at bounding box center [408, 34] width 483 height 57
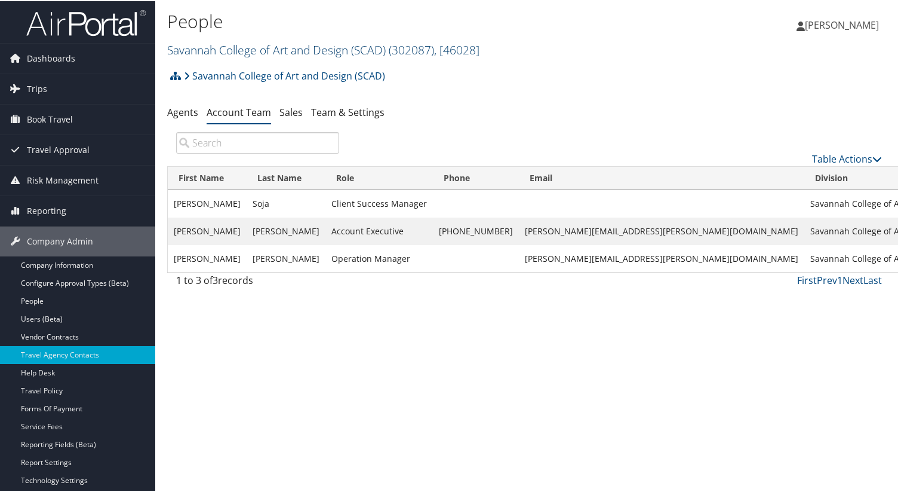
click at [196, 47] on link "Savannah College of Art and Design (SCAD) ( 302087 ) , [ 46028 ]" at bounding box center [323, 49] width 312 height 16
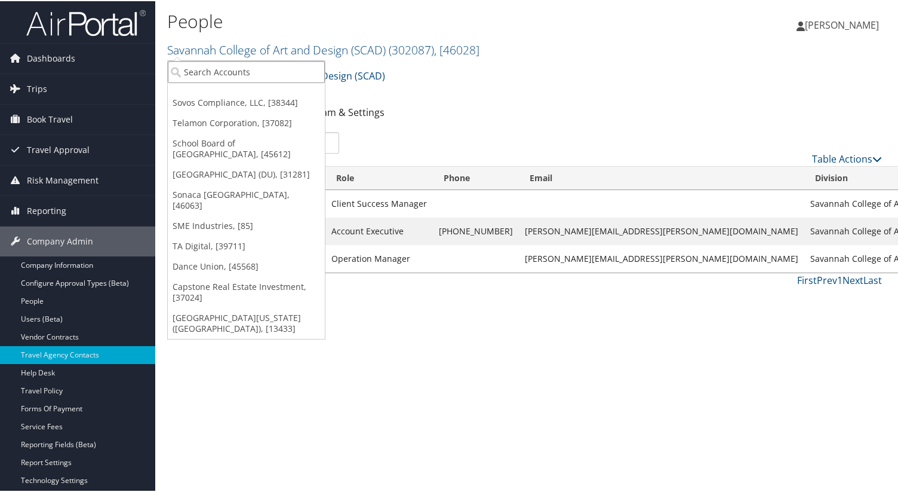
click at [196, 66] on input "search" at bounding box center [246, 71] width 157 height 22
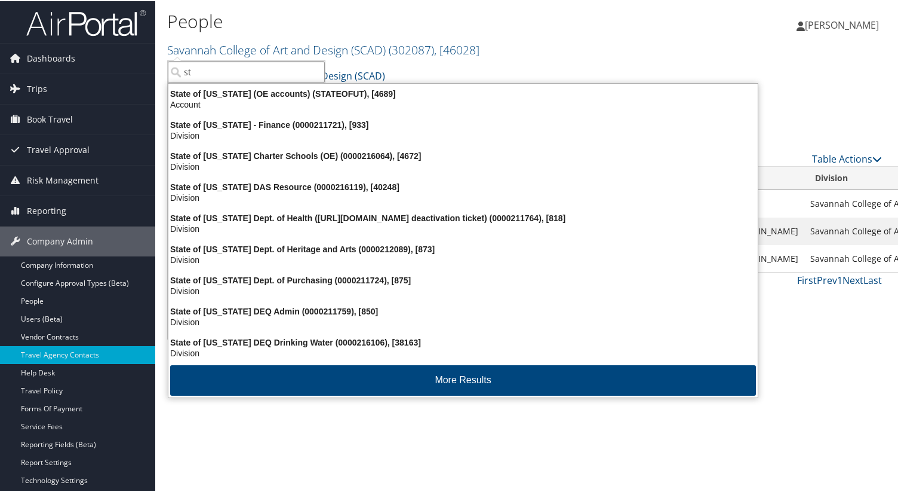
type input "s"
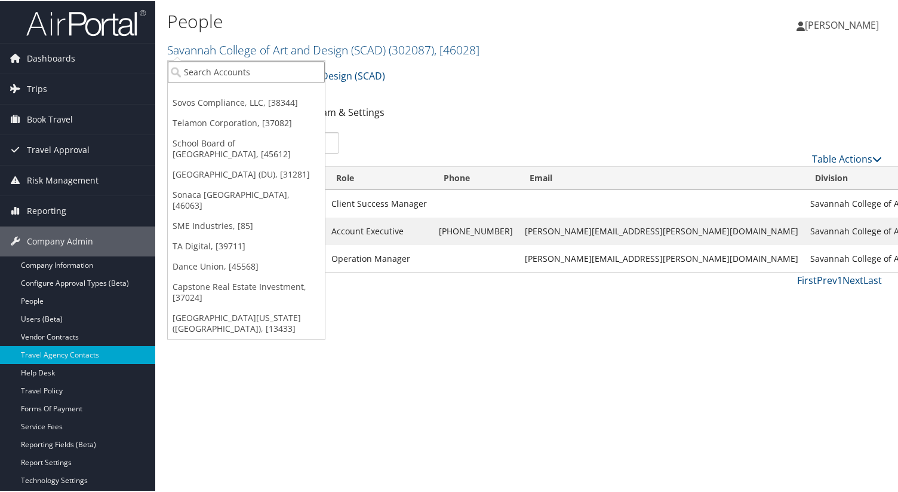
type input "s"
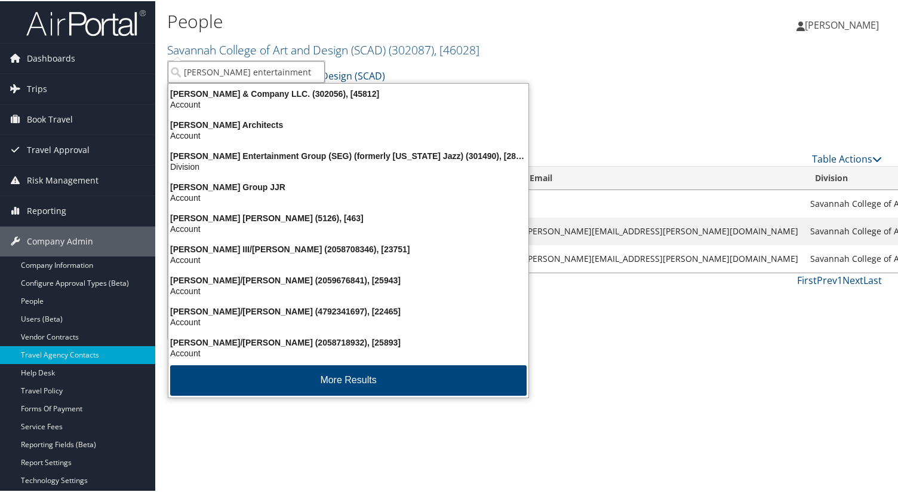
type input "smith entertainment group"
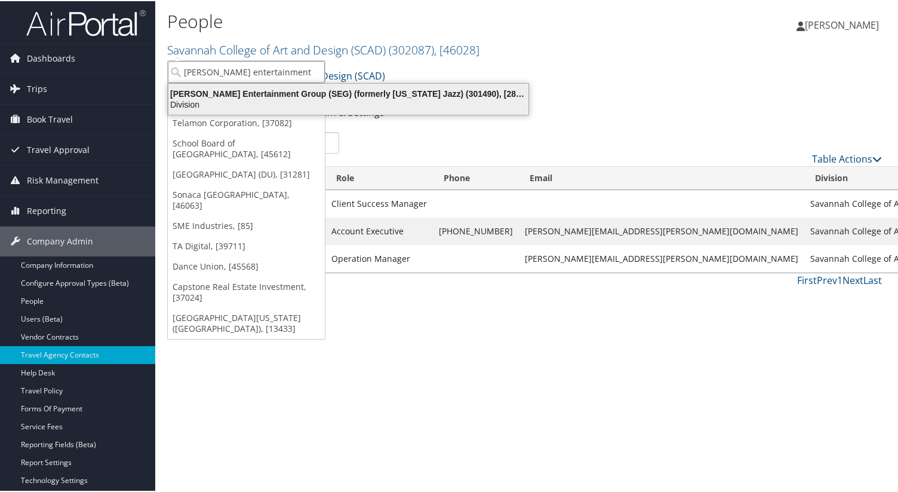
click at [205, 92] on div "Smith Entertainment Group (SEG) (formerly Utah Jazz) (301490), [28775]" at bounding box center [348, 92] width 374 height 11
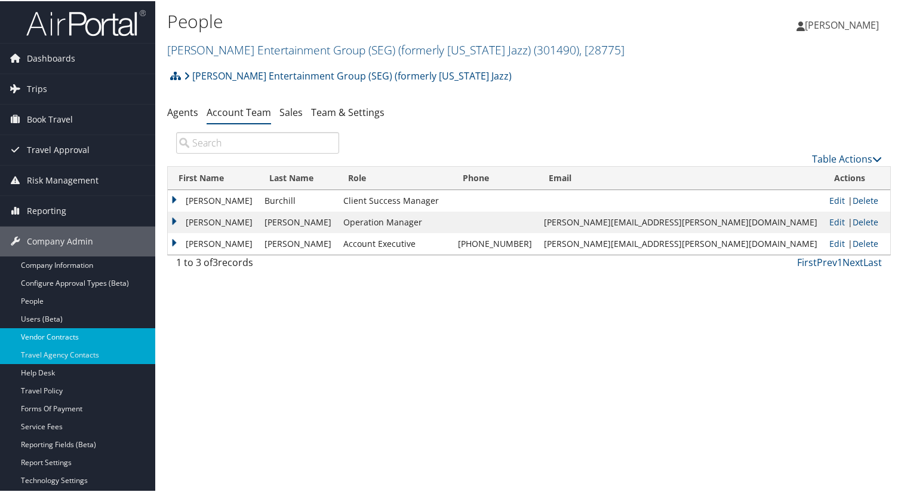
click at [74, 329] on link "Vendor Contracts" at bounding box center [77, 336] width 155 height 18
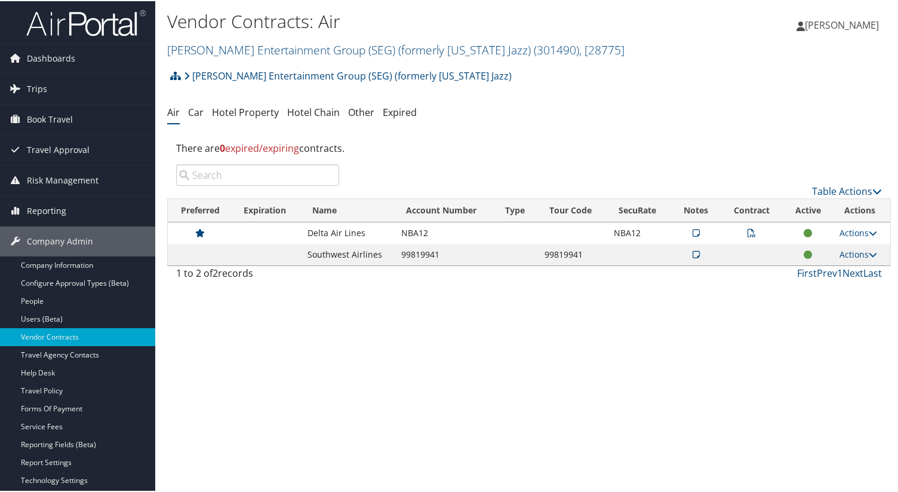
click at [749, 229] on icon at bounding box center [752, 232] width 8 height 8
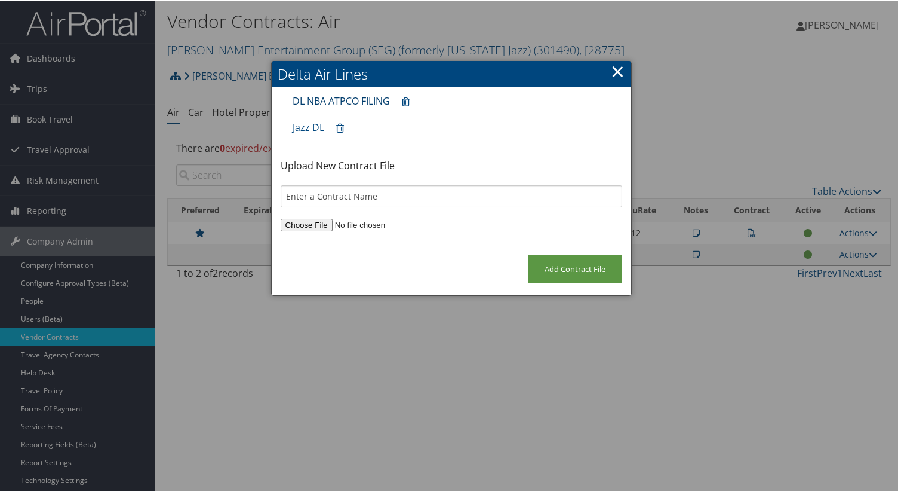
click at [314, 94] on link "DL NBA ATPCO FILING" at bounding box center [341, 99] width 97 height 13
click at [305, 126] on link "Jazz DL" at bounding box center [309, 125] width 32 height 13
click at [626, 69] on h2 "Delta Air Lines" at bounding box center [452, 73] width 360 height 26
click at [617, 66] on link "×" at bounding box center [618, 70] width 14 height 24
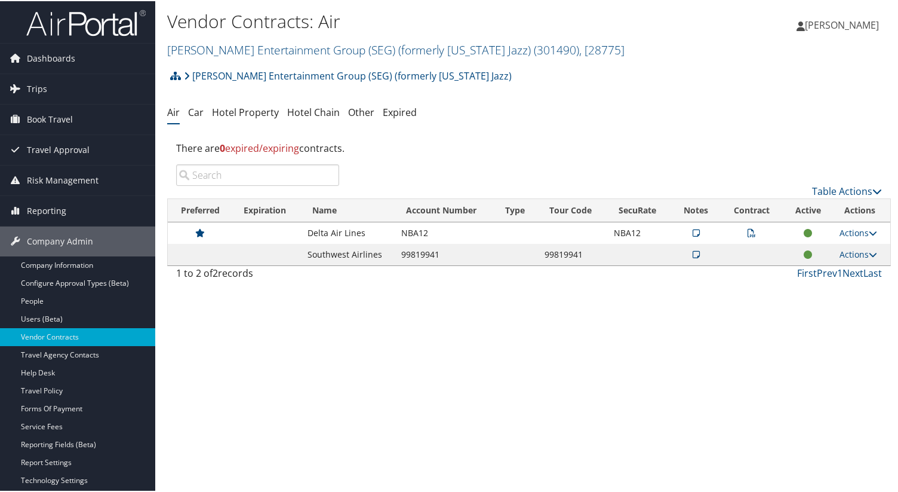
click at [748, 232] on icon at bounding box center [752, 232] width 8 height 8
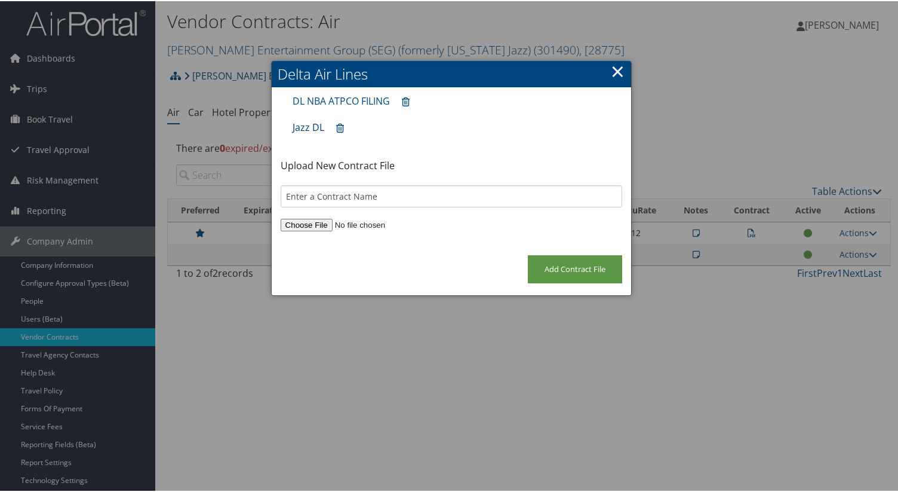
click at [302, 127] on link "Jazz DL" at bounding box center [309, 125] width 32 height 13
click at [625, 65] on h2 "Delta Air Lines" at bounding box center [452, 73] width 360 height 26
click at [607, 67] on h2 "Delta Air Lines" at bounding box center [452, 73] width 360 height 26
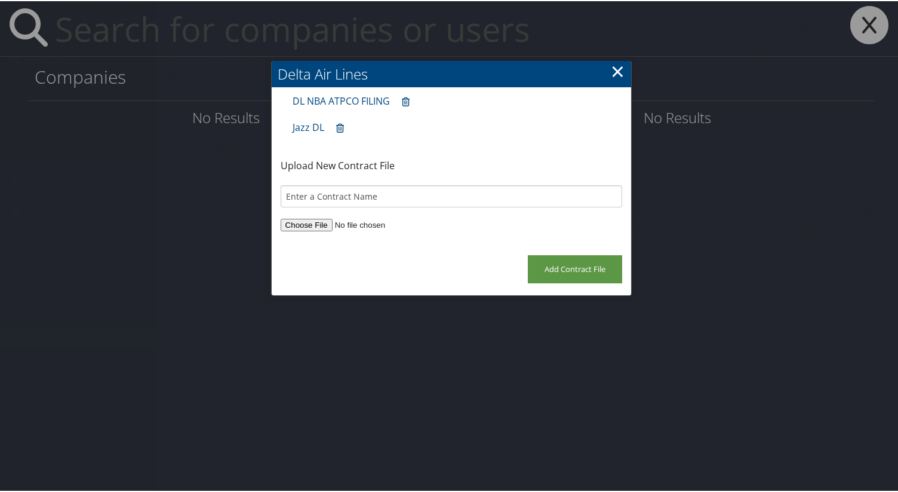
click at [612, 75] on link "×" at bounding box center [618, 70] width 14 height 24
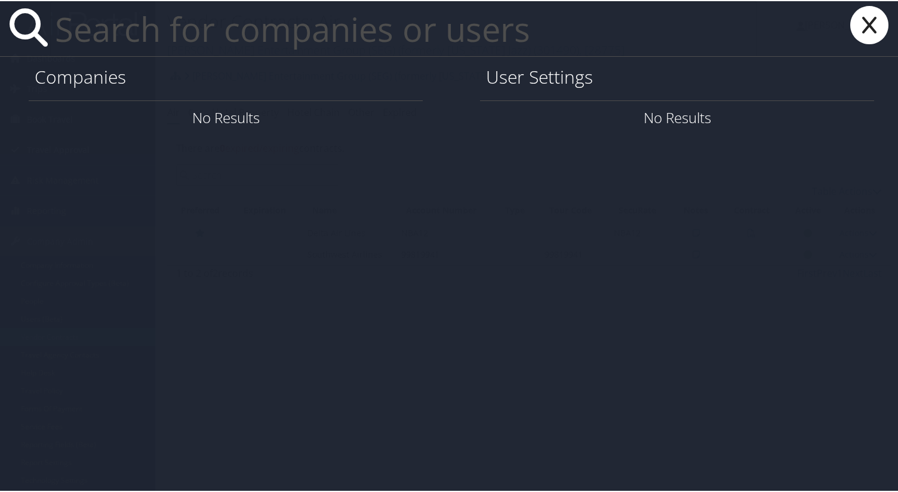
click at [475, 35] on input "text" at bounding box center [403, 27] width 707 height 55
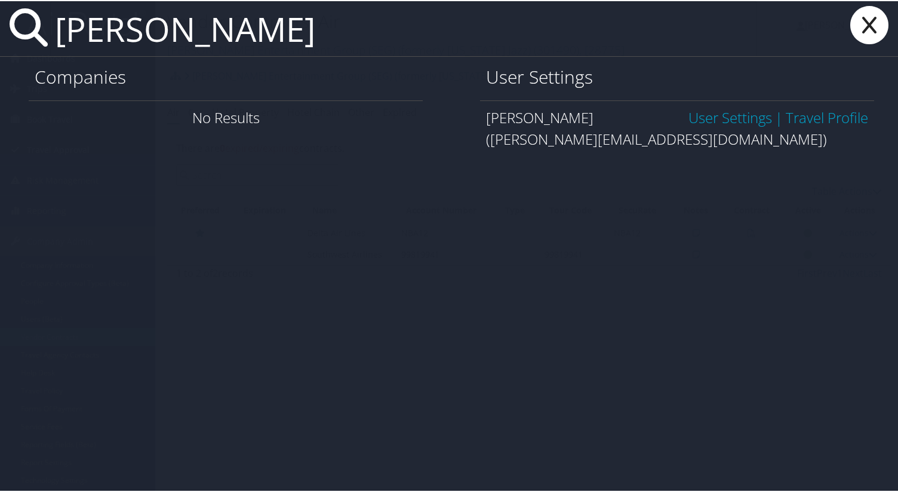
type input "david.white@m"
click at [704, 117] on link "User Settings" at bounding box center [731, 116] width 84 height 20
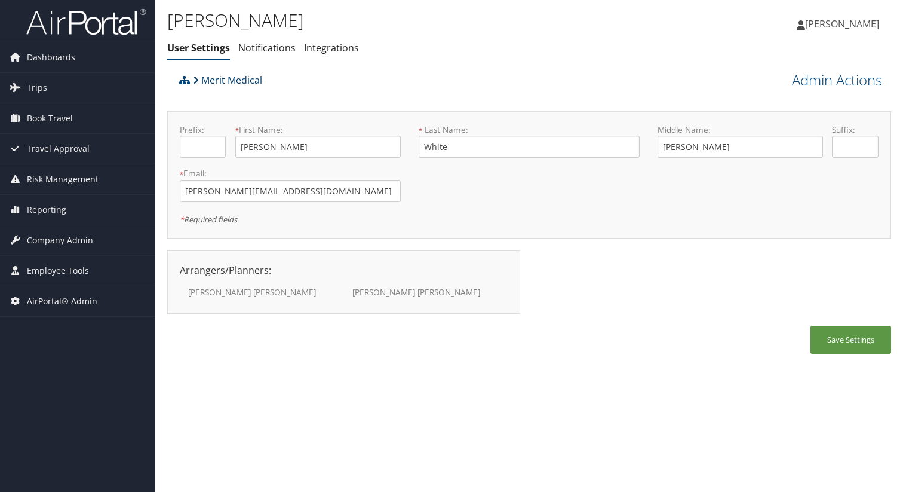
click at [219, 79] on link "Merit Medical" at bounding box center [227, 80] width 69 height 24
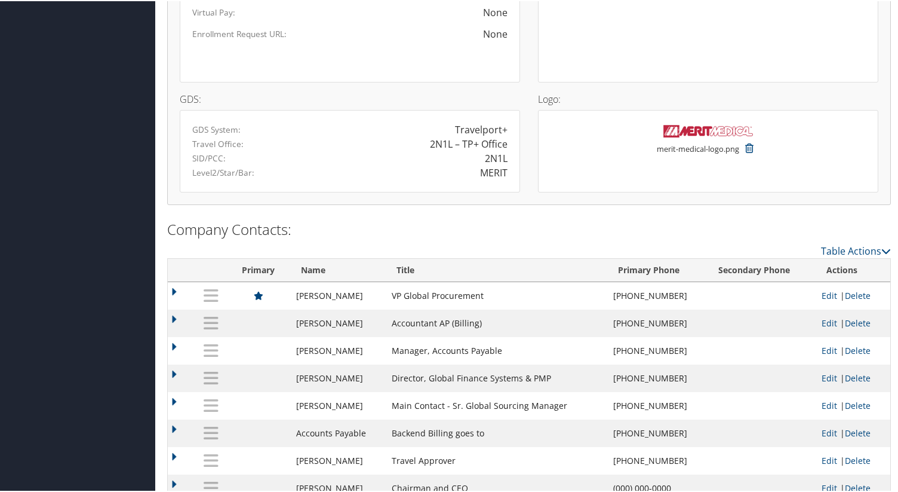
scroll to position [1057, 0]
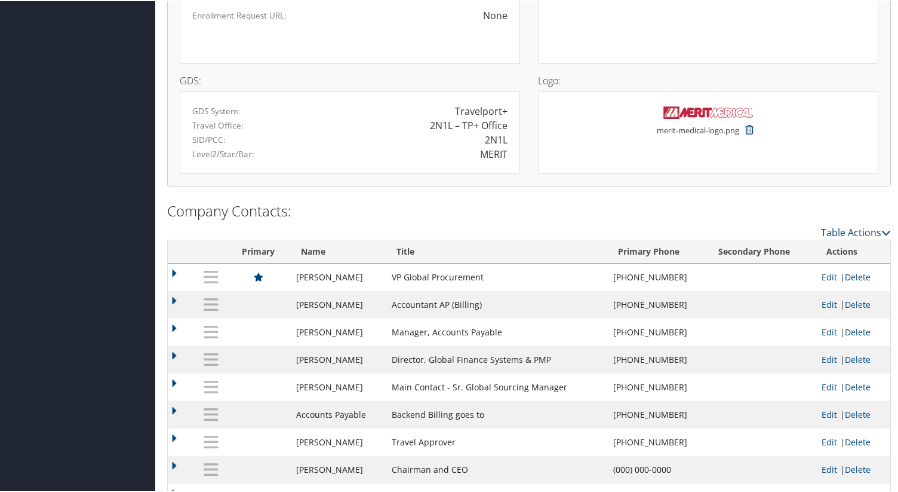
click at [454, 267] on td "VP Global Procurement" at bounding box center [497, 275] width 222 height 27
copy td "VP Global Procurement"
click at [285, 284] on td at bounding box center [258, 275] width 63 height 27
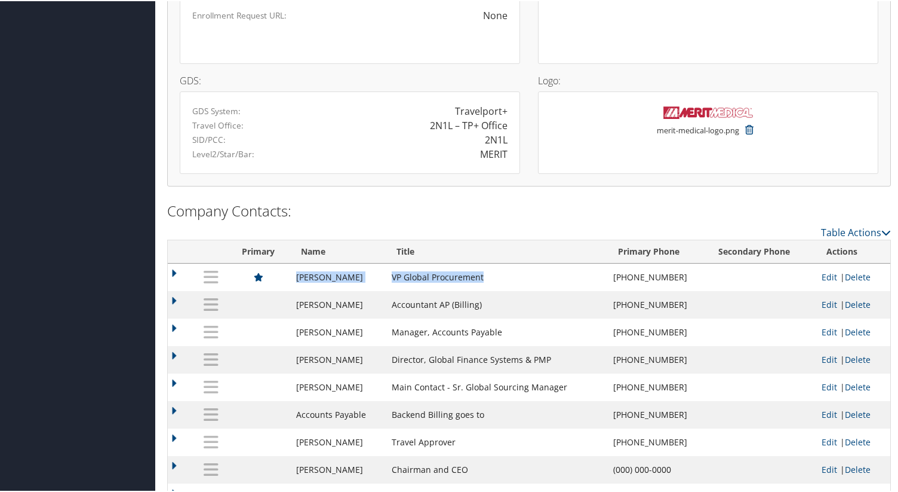
copy tr "[PERSON_NAME] VP Global Procurement"
drag, startPoint x: 289, startPoint y: 272, endPoint x: 510, endPoint y: 273, distance: 221.0
click at [510, 273] on tr "[PERSON_NAME] VP Global Procurement [PHONE_NUMBER] [PERSON_NAME][EMAIL_ADDRESS]…" at bounding box center [529, 275] width 723 height 27
